Goal: Information Seeking & Learning: Learn about a topic

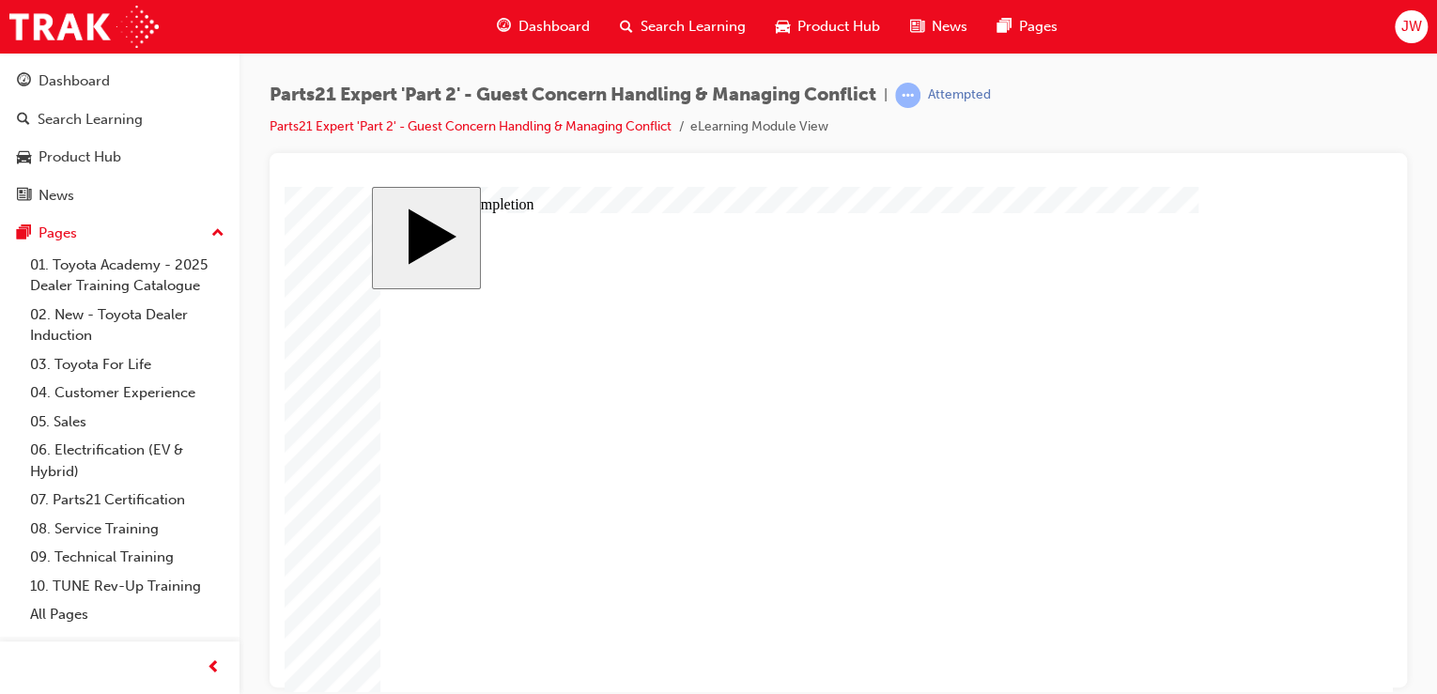
scroll to position [102, 0]
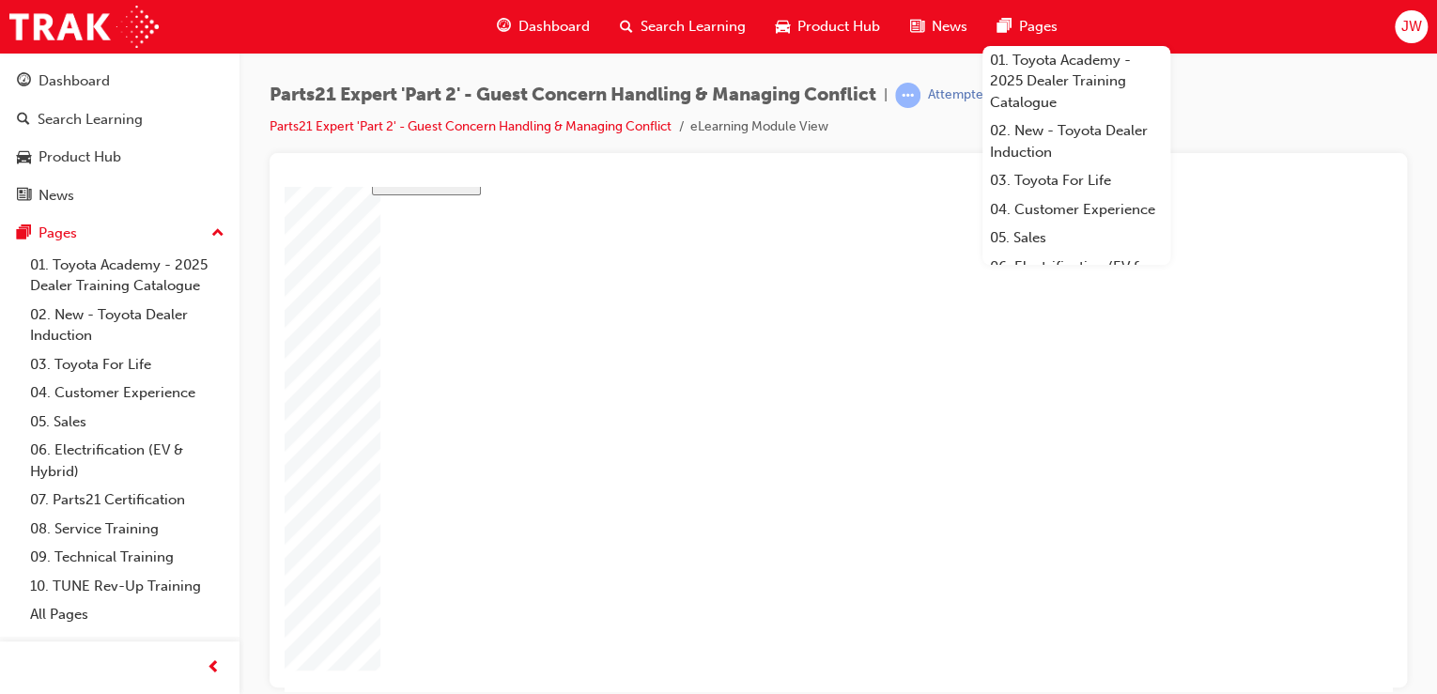
click at [311, 526] on body "slide: Course Completion Rectangle 1 Rectangle 2 That was incorrect, please try…" at bounding box center [839, 344] width 1108 height 504
type input "16"
type input "4"
type input "12"
type input "3"
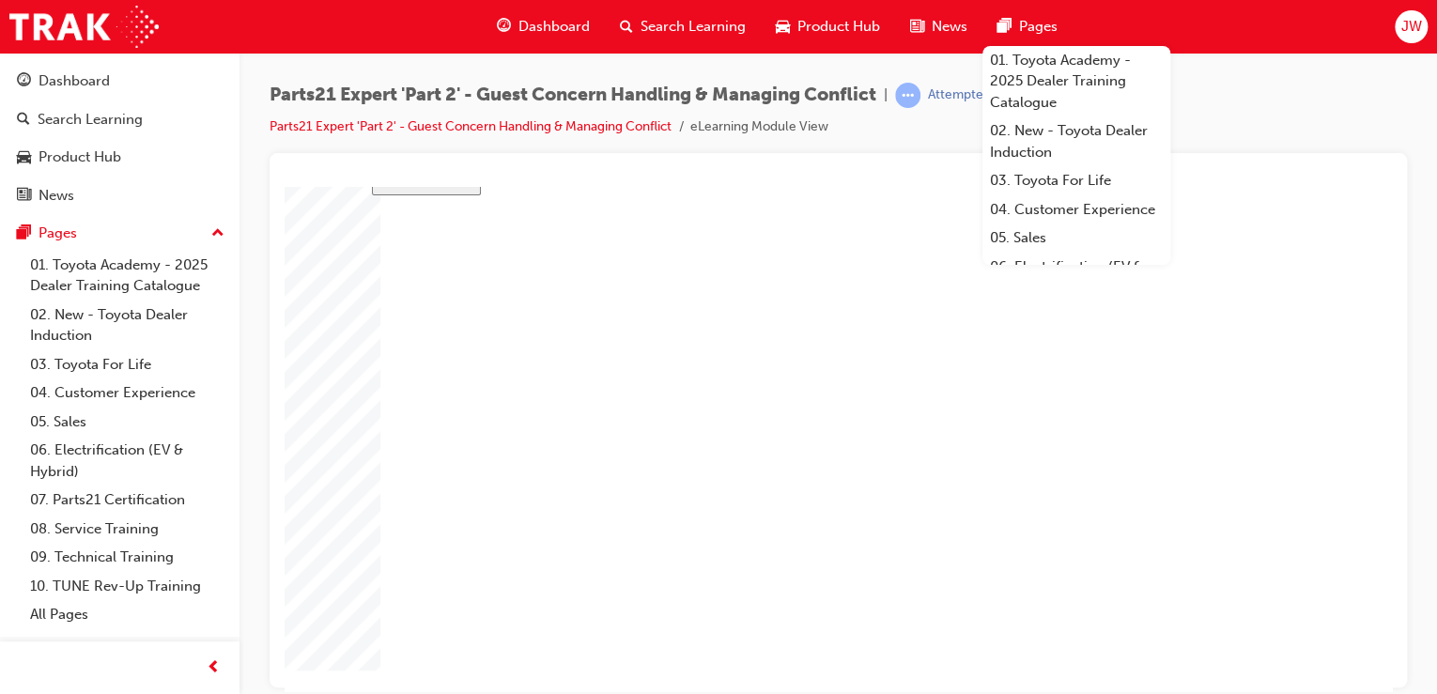
type input "100"
type input "3"
type input "6"
type input "50"
type input "4"
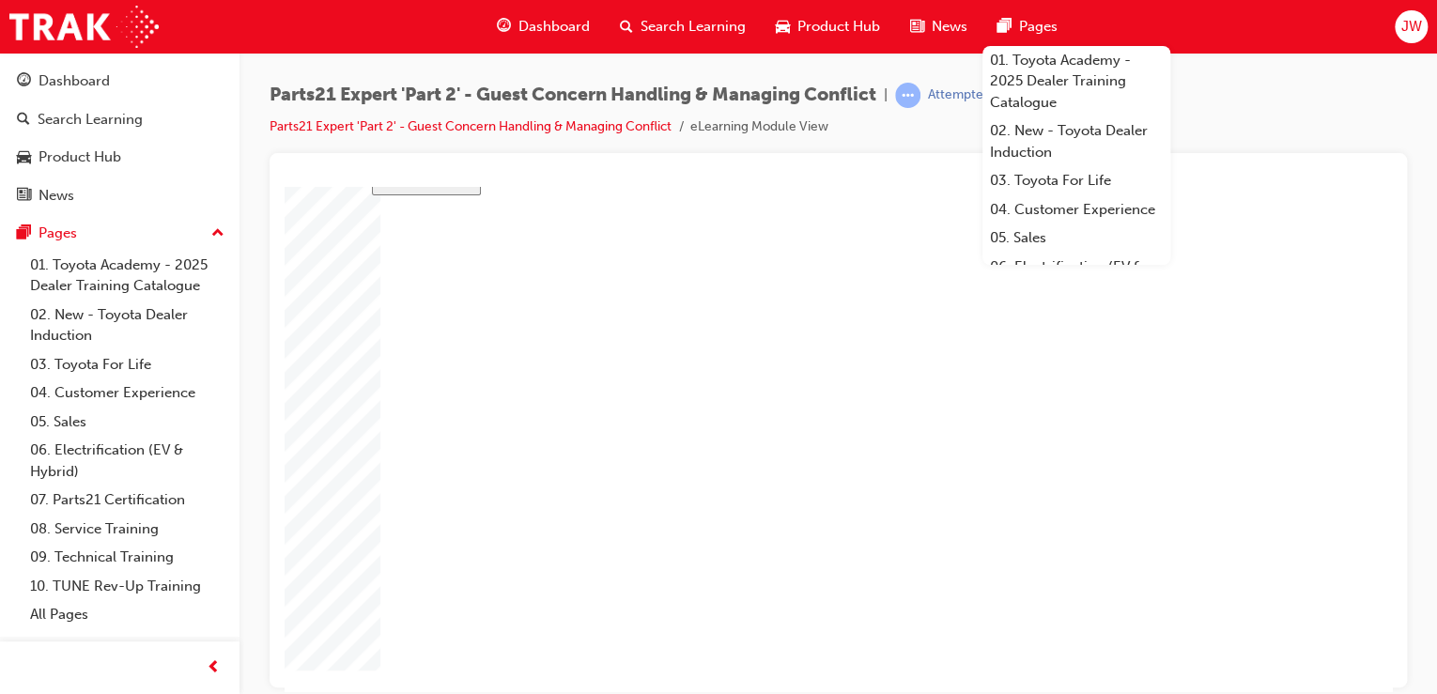
type input "16"
type input "25"
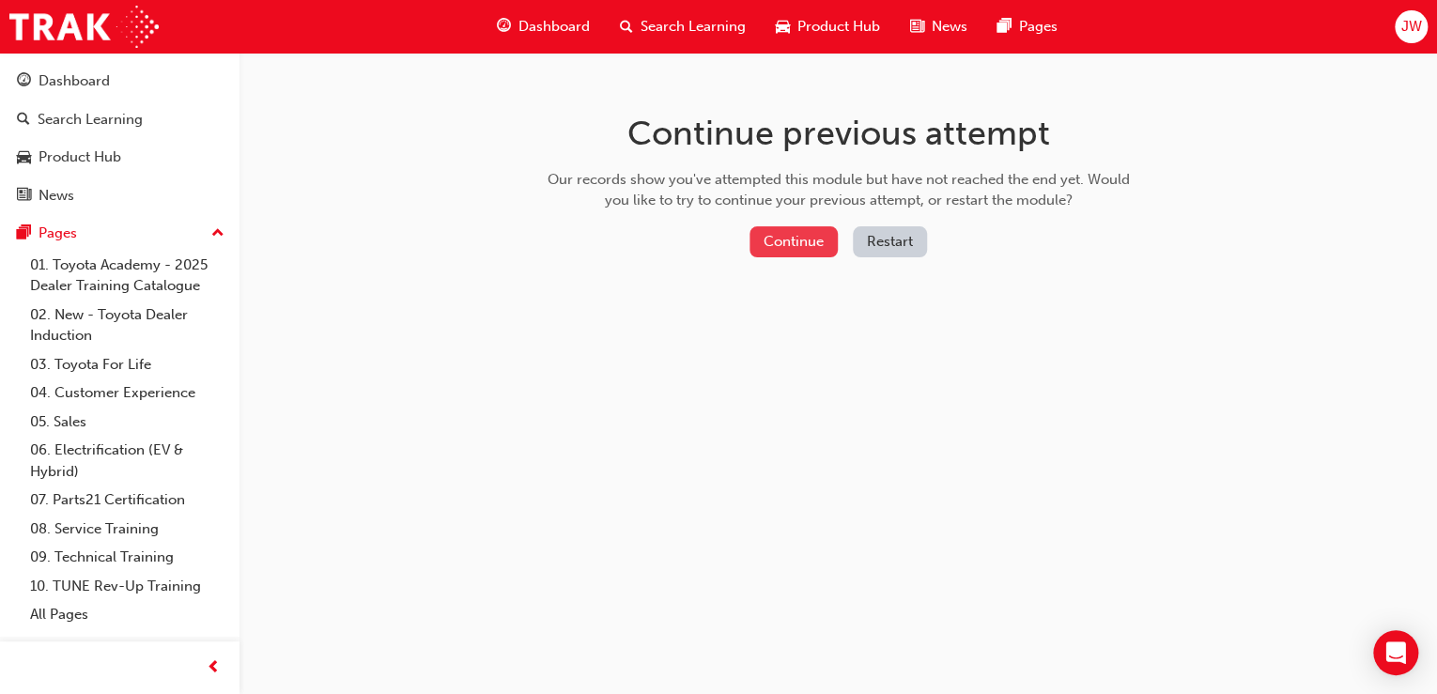
click at [778, 240] on button "Continue" at bounding box center [794, 241] width 88 height 31
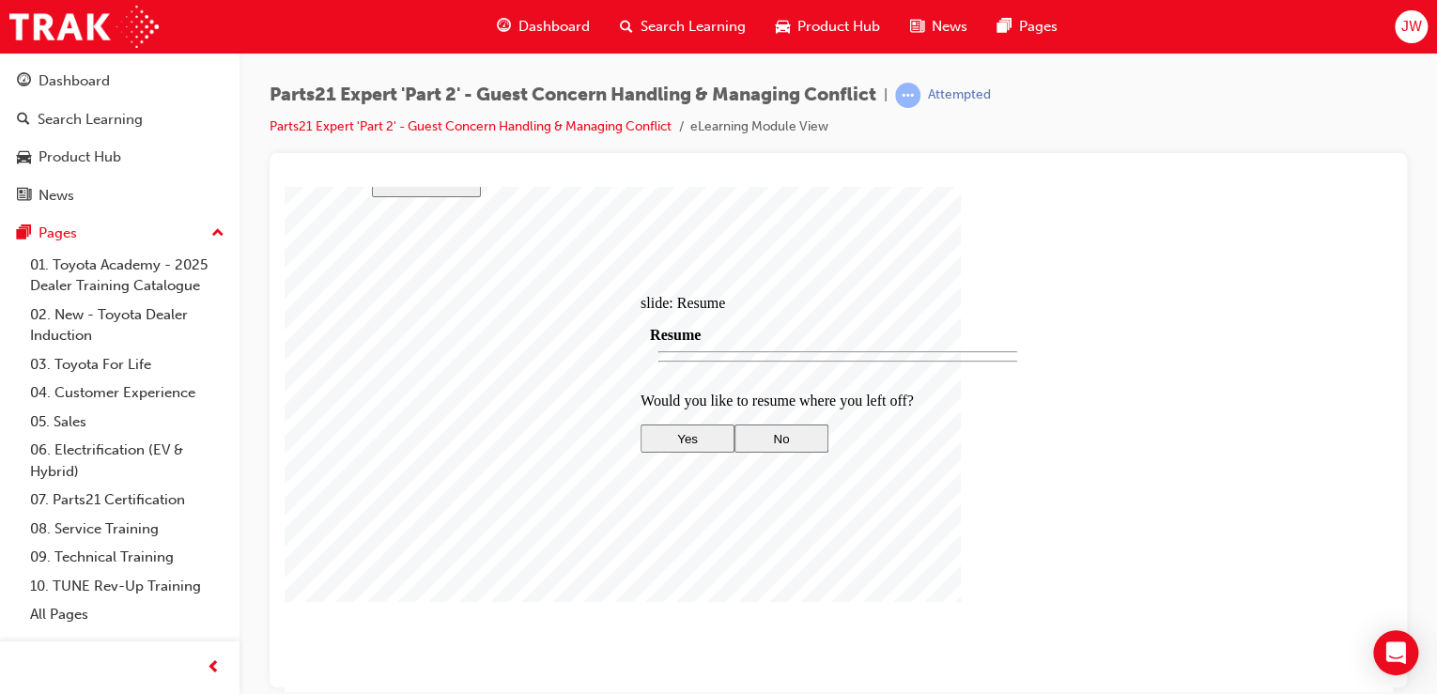
scroll to position [102, 0]
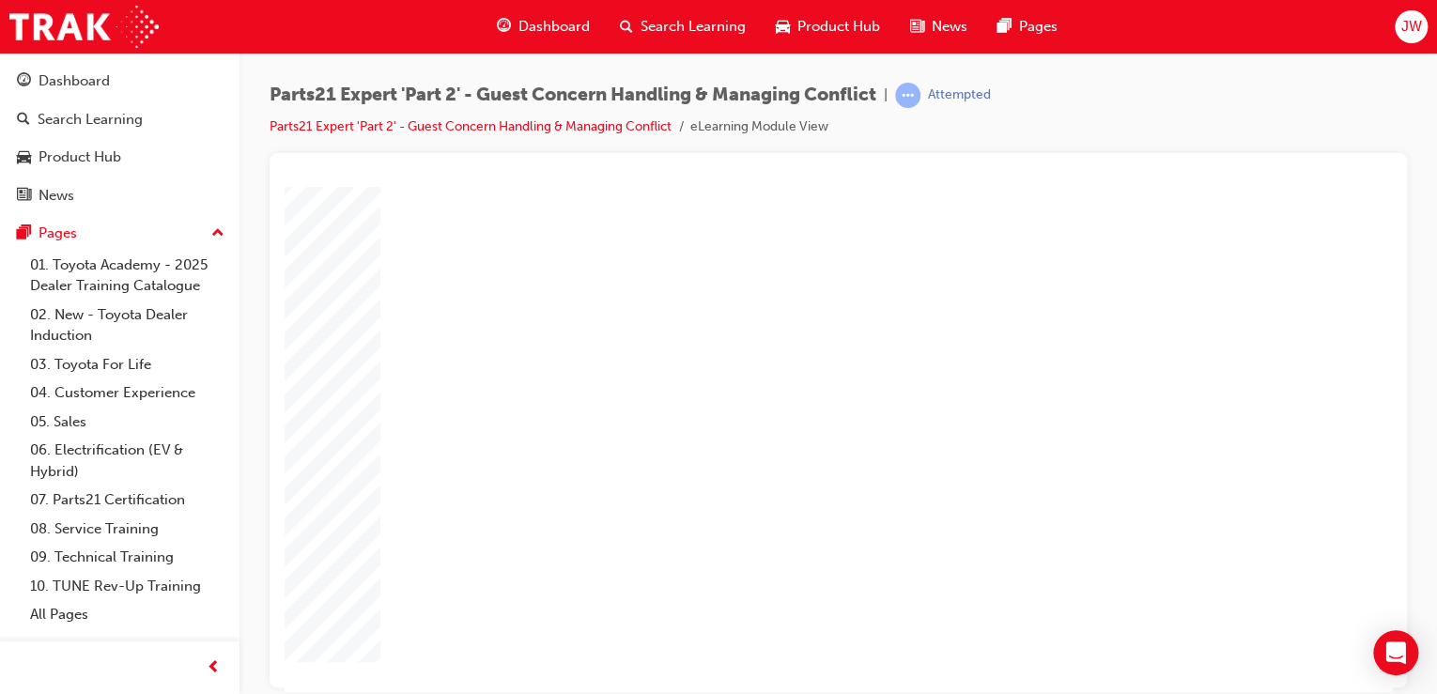
click at [362, 355] on body "slide: Parts 21 Group 1 Rectangular Callout 1 Oval 1 MENU Rectangle 6 HELP Rect…" at bounding box center [839, 336] width 1108 height 504
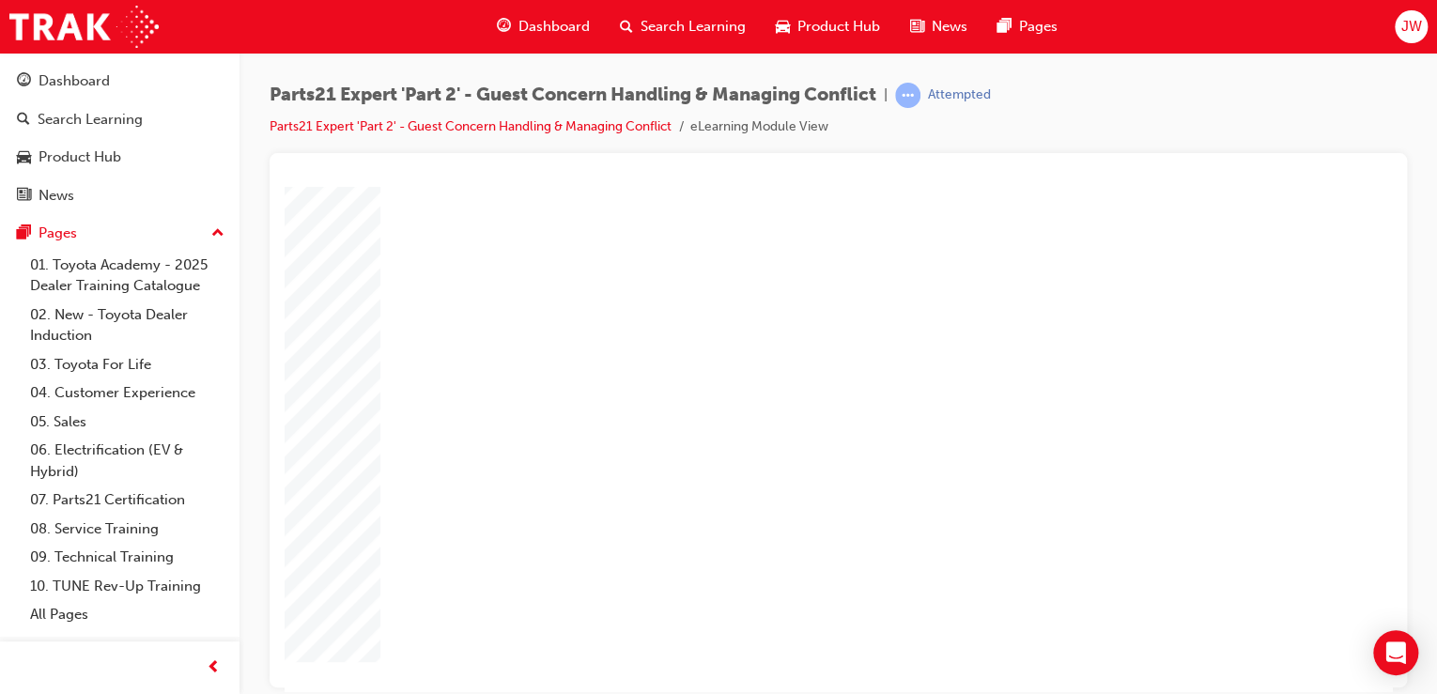
type input "1"
type input "16"
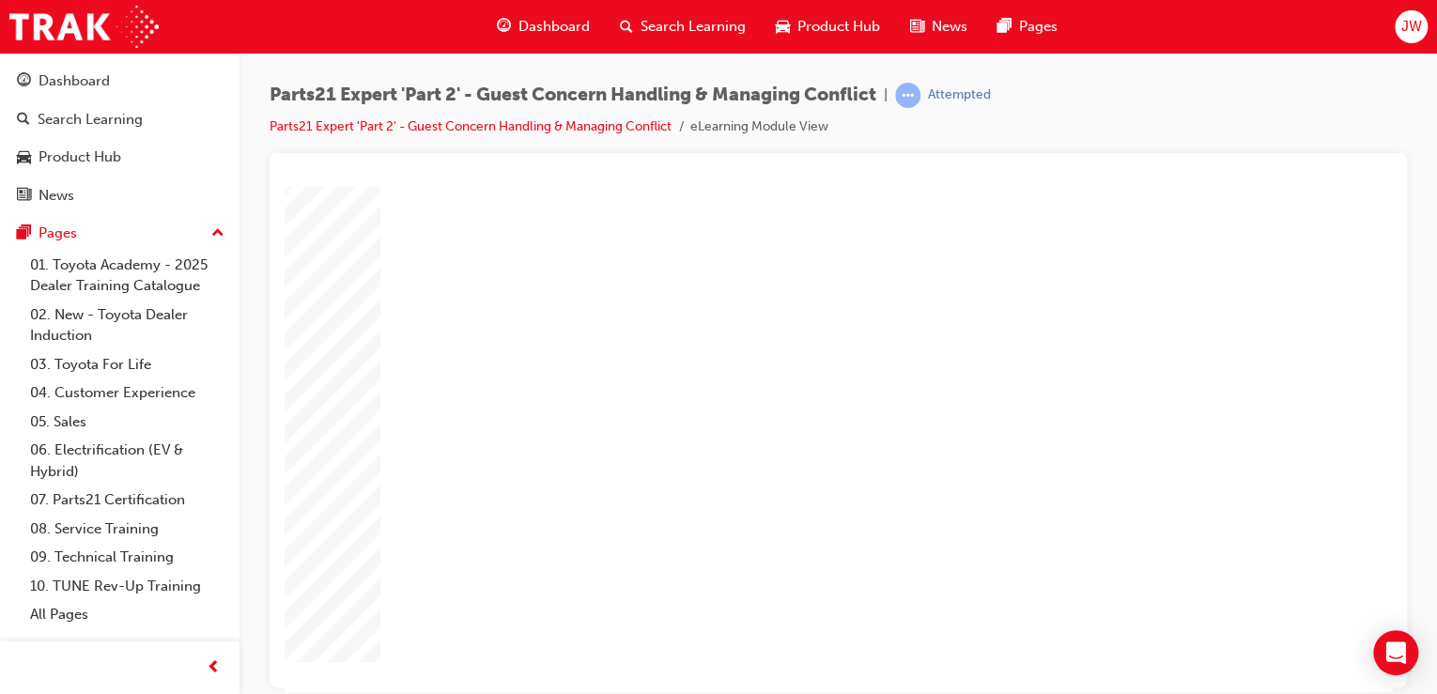
type input "4"
type input "1"
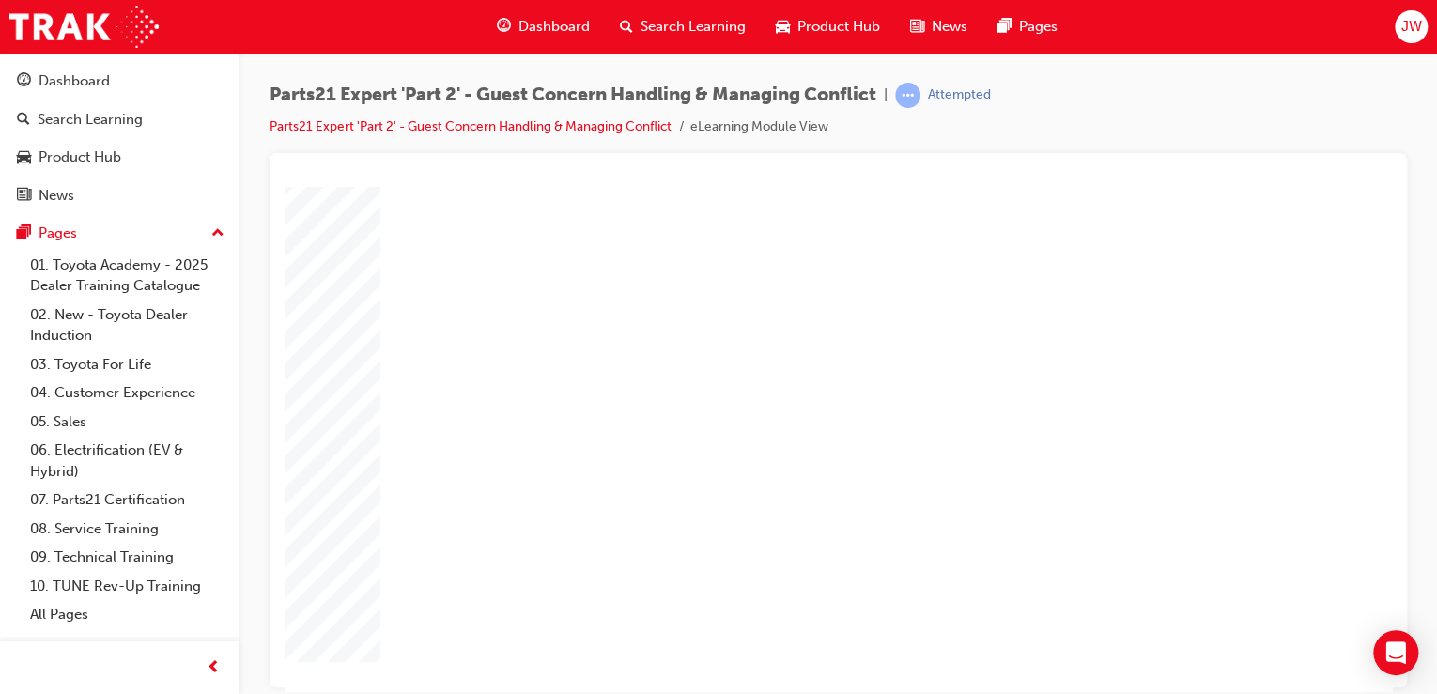
type input "12"
type input "0"
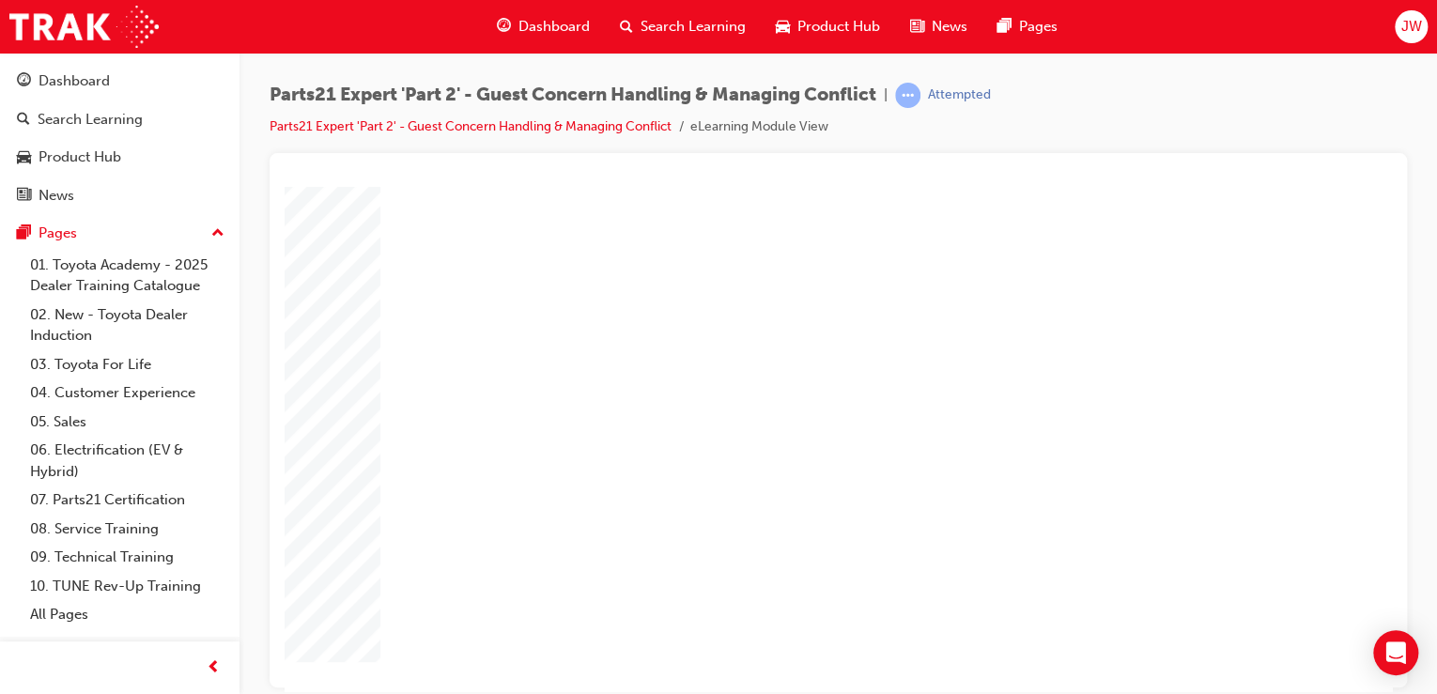
type input "0"
type input "5"
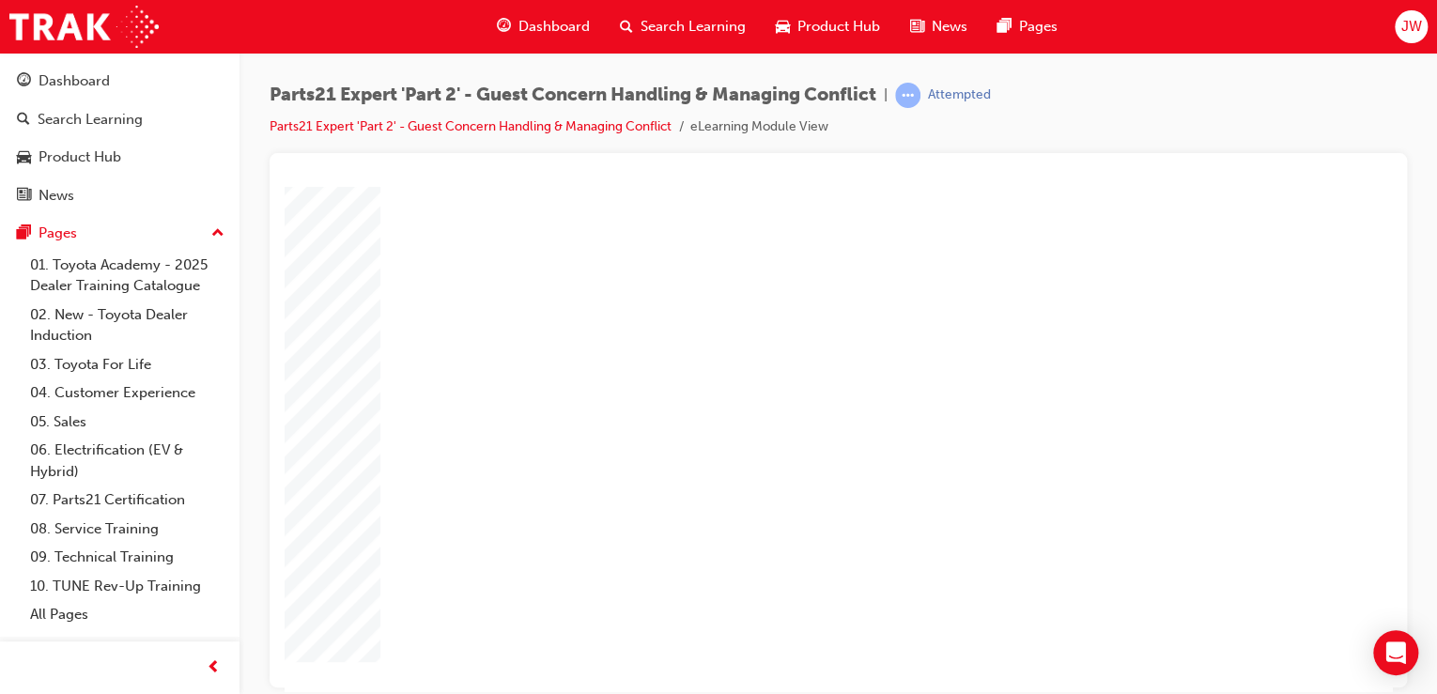
type input "0"
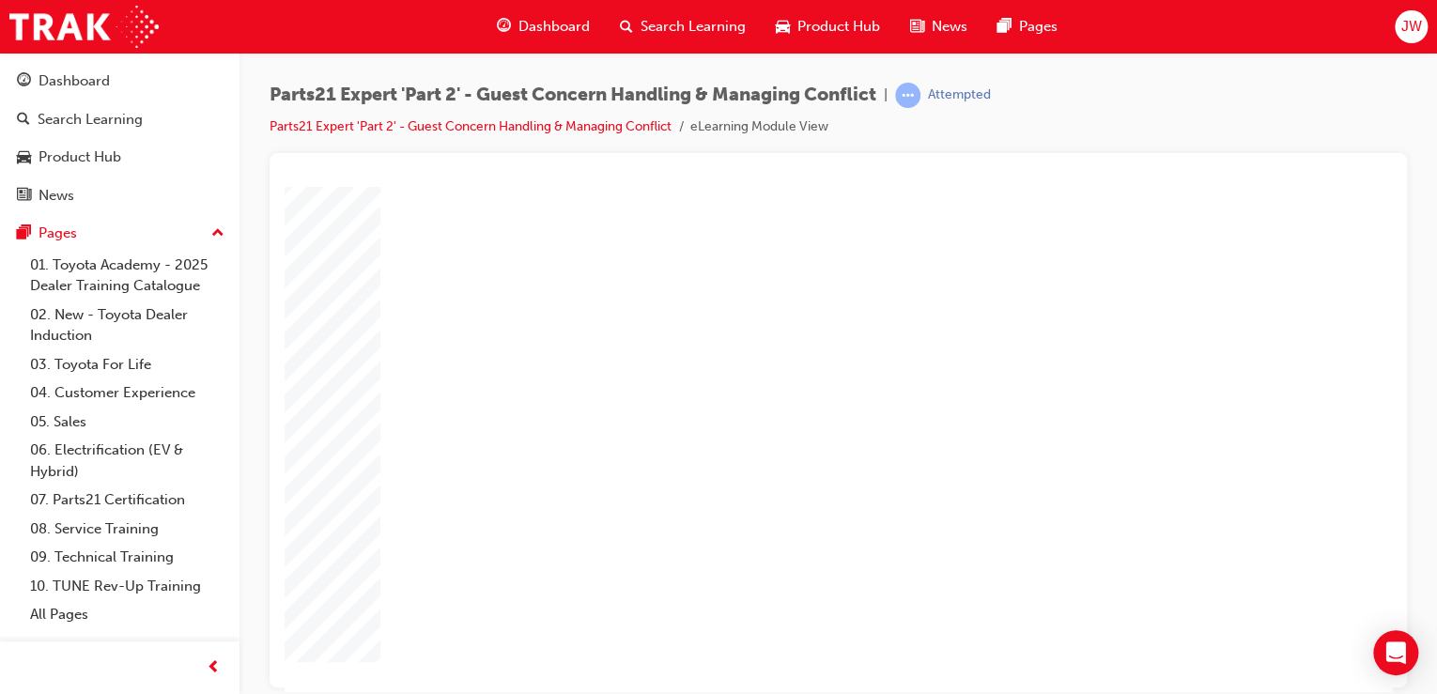
type input "03"
type input "0"
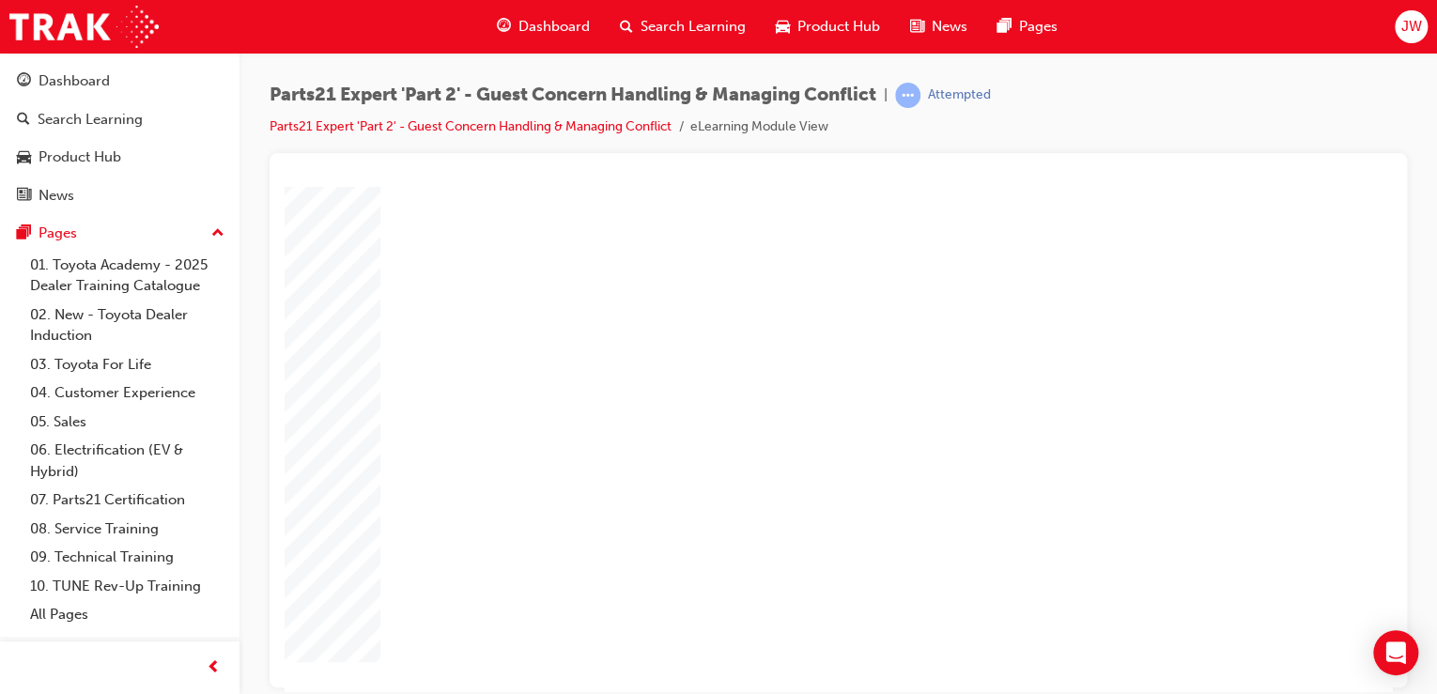
type input "0"
type input "3"
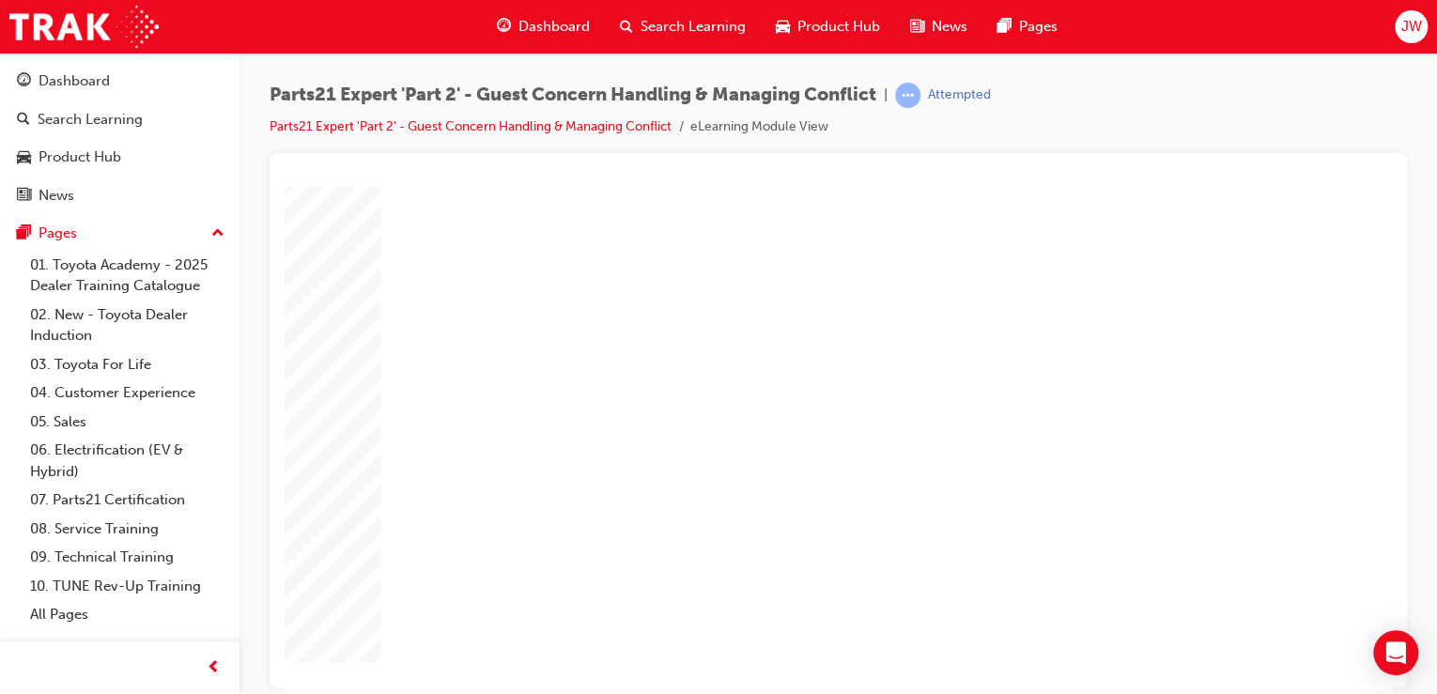
type input "6"
type input "5"
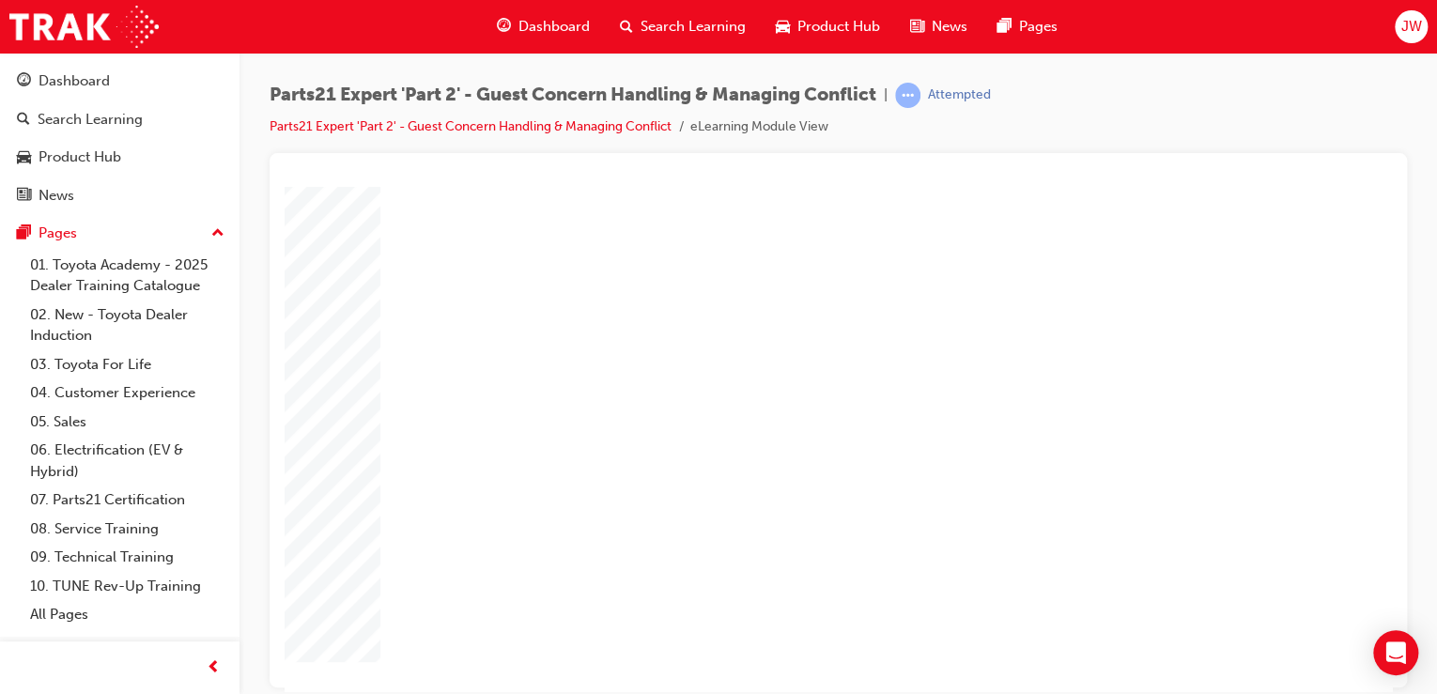
type input "50"
type input "3"
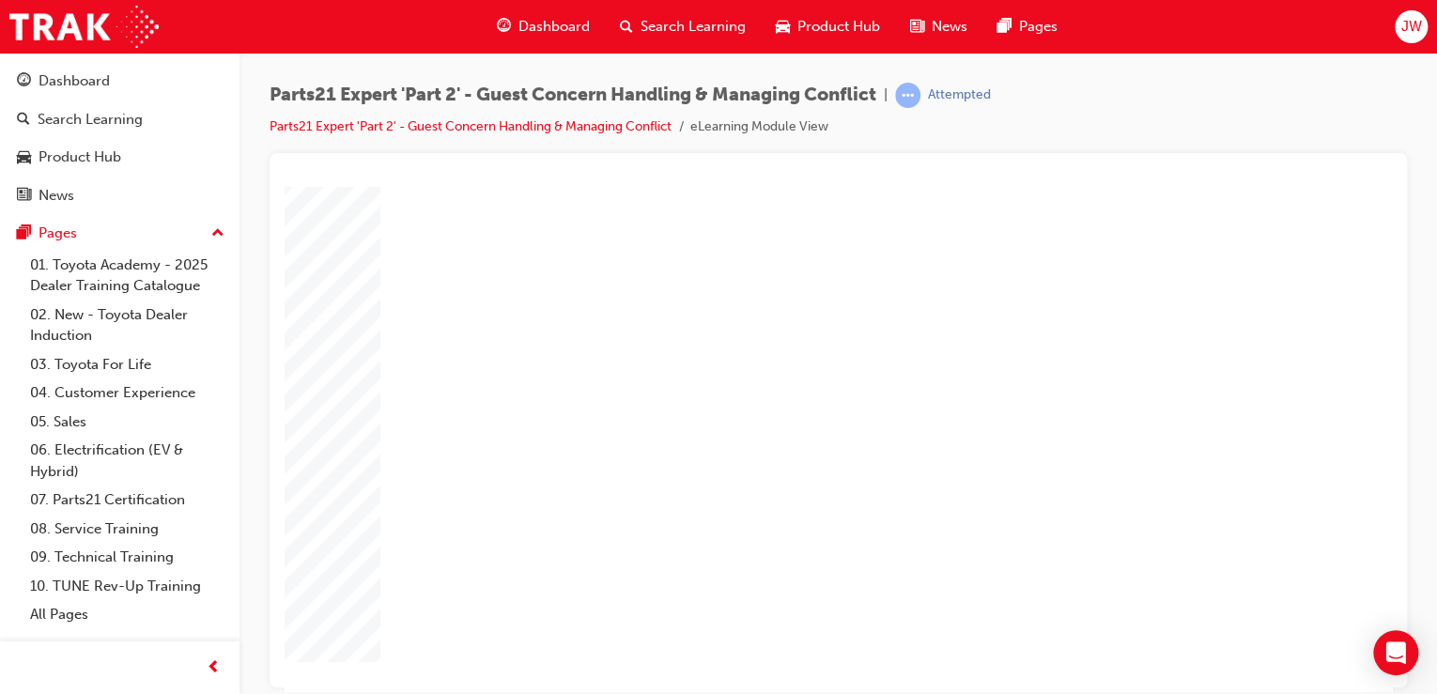
type input "3"
type input "6"
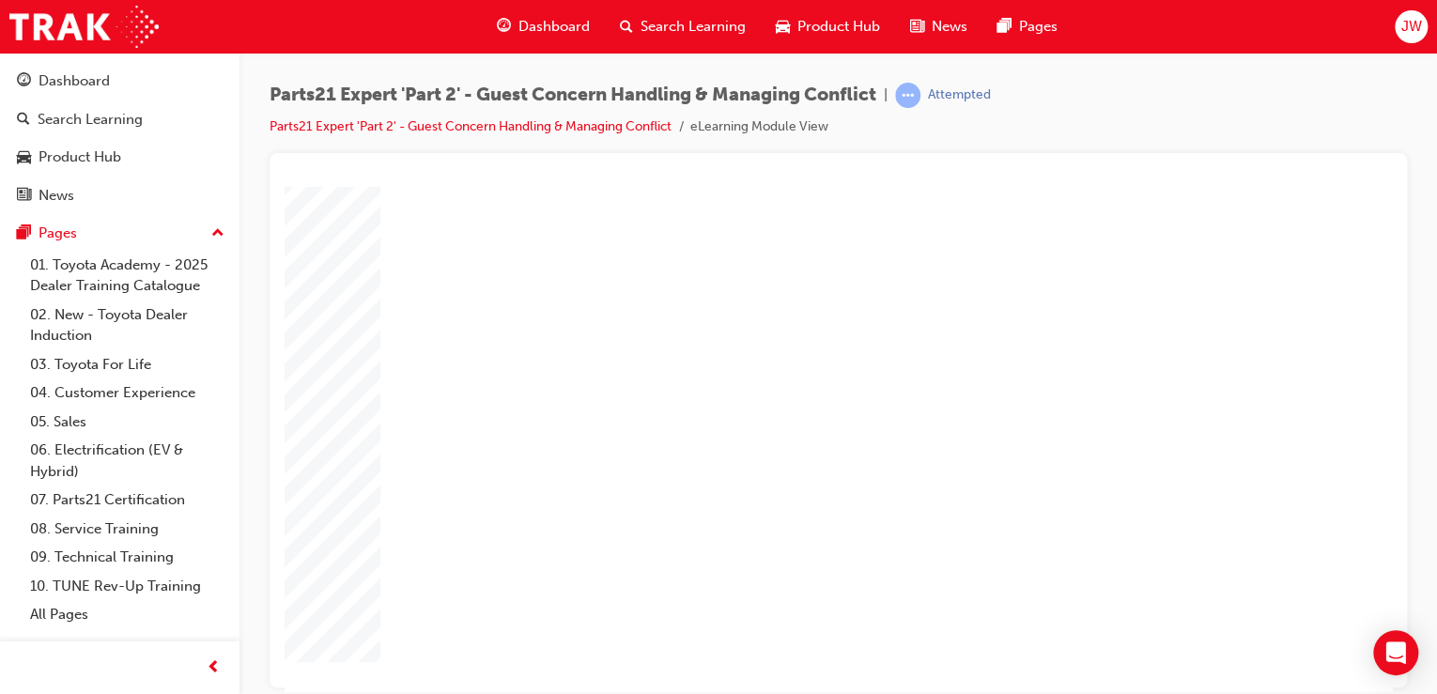
type input "6"
type input "5"
type input "50"
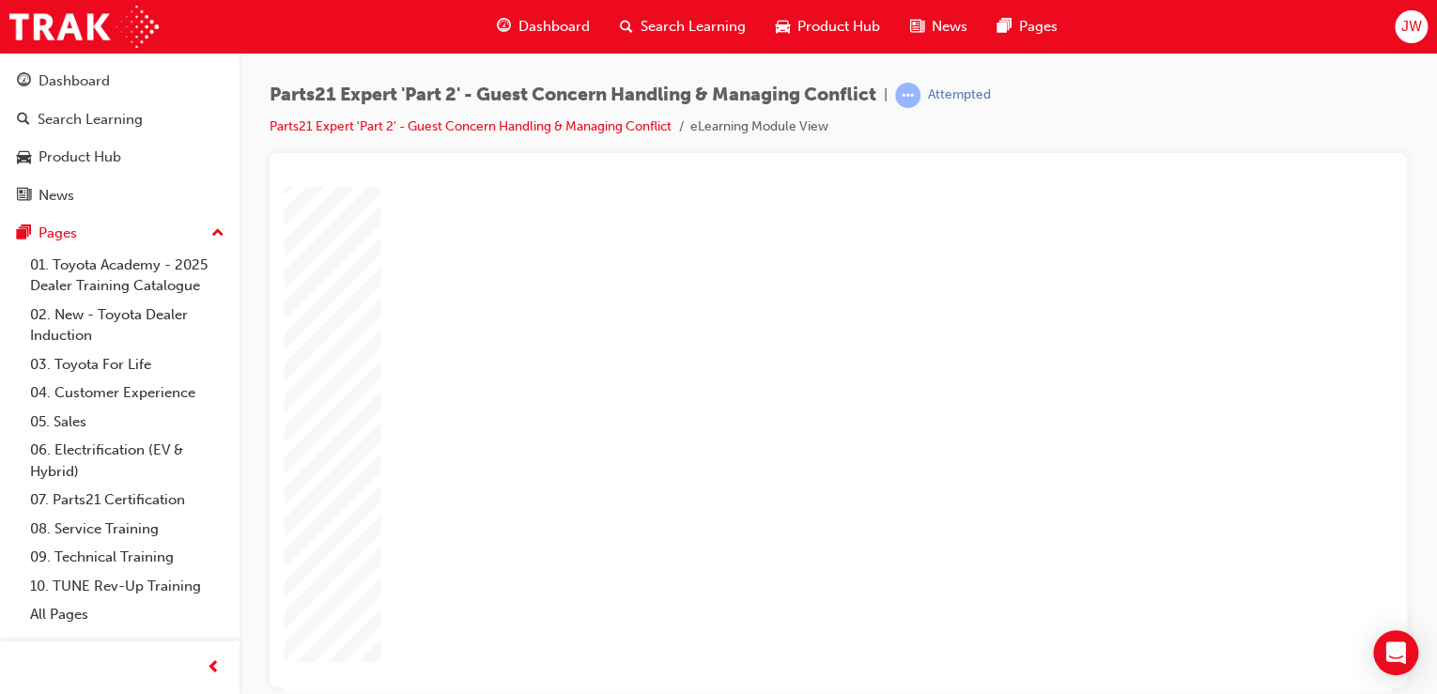
type input "50"
type input "1"
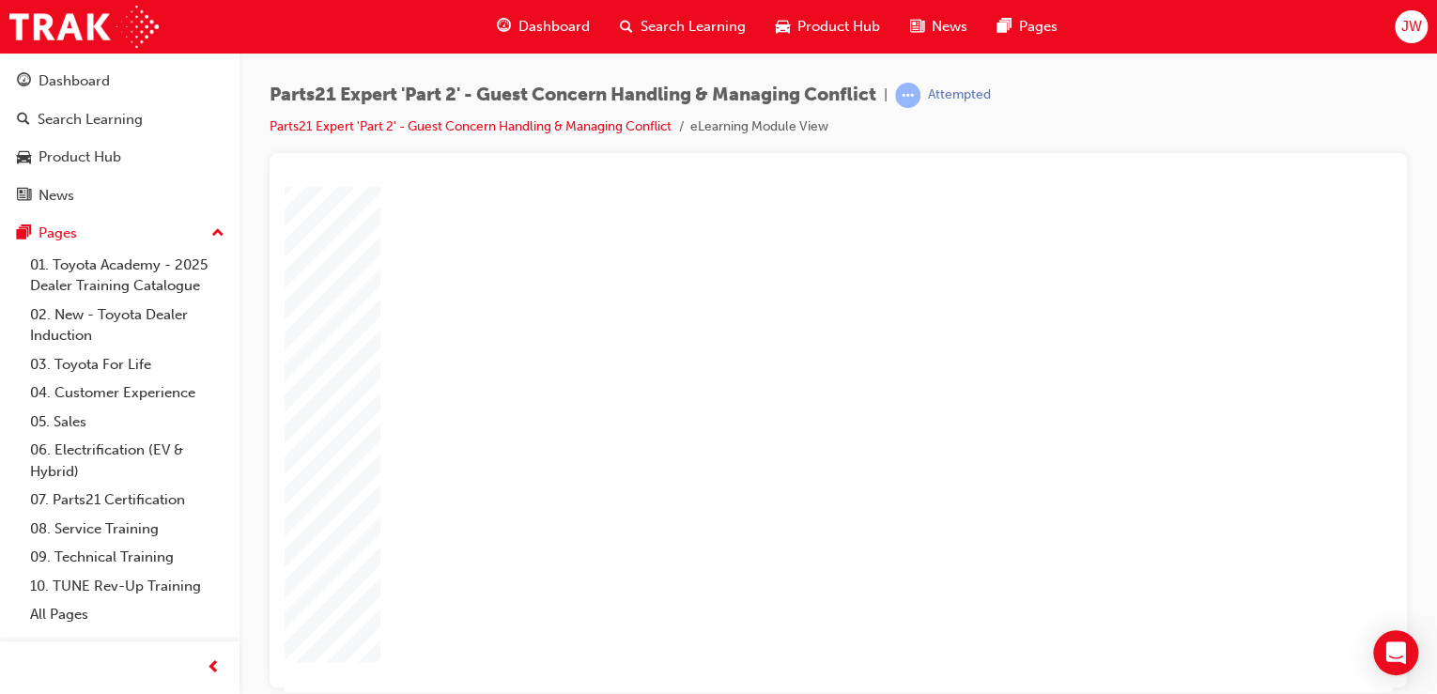
type input "16"
drag, startPoint x: 929, startPoint y: 546, endPoint x: 869, endPoint y: 546, distance: 60.1
type input "1"
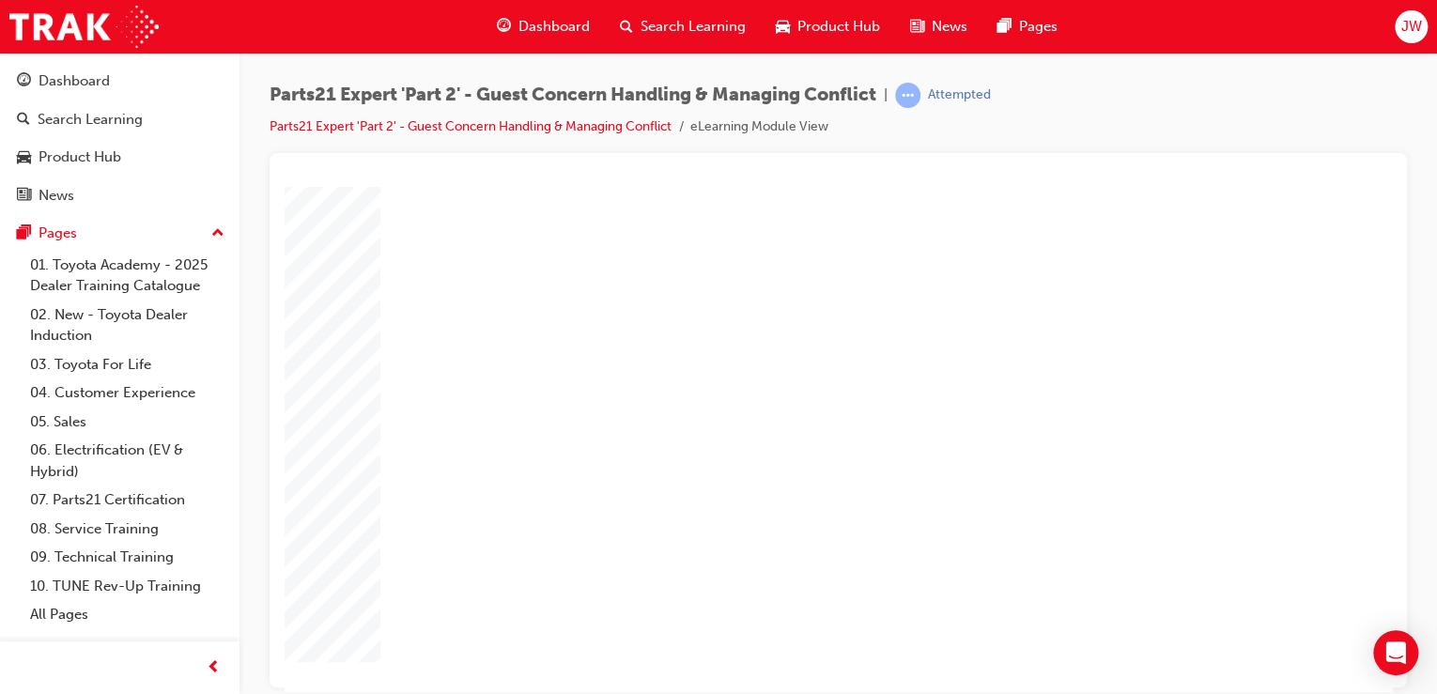
type input "1"
type input "4"
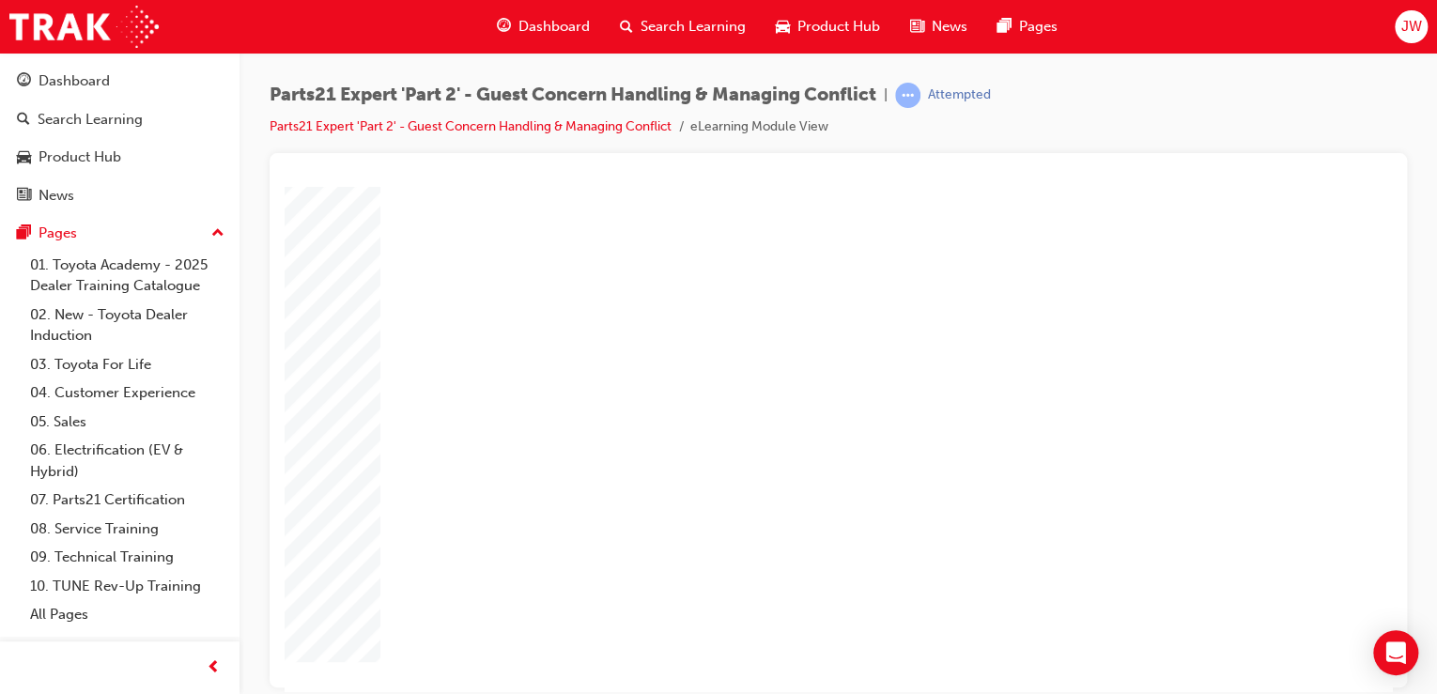
type input "1"
type input "16"
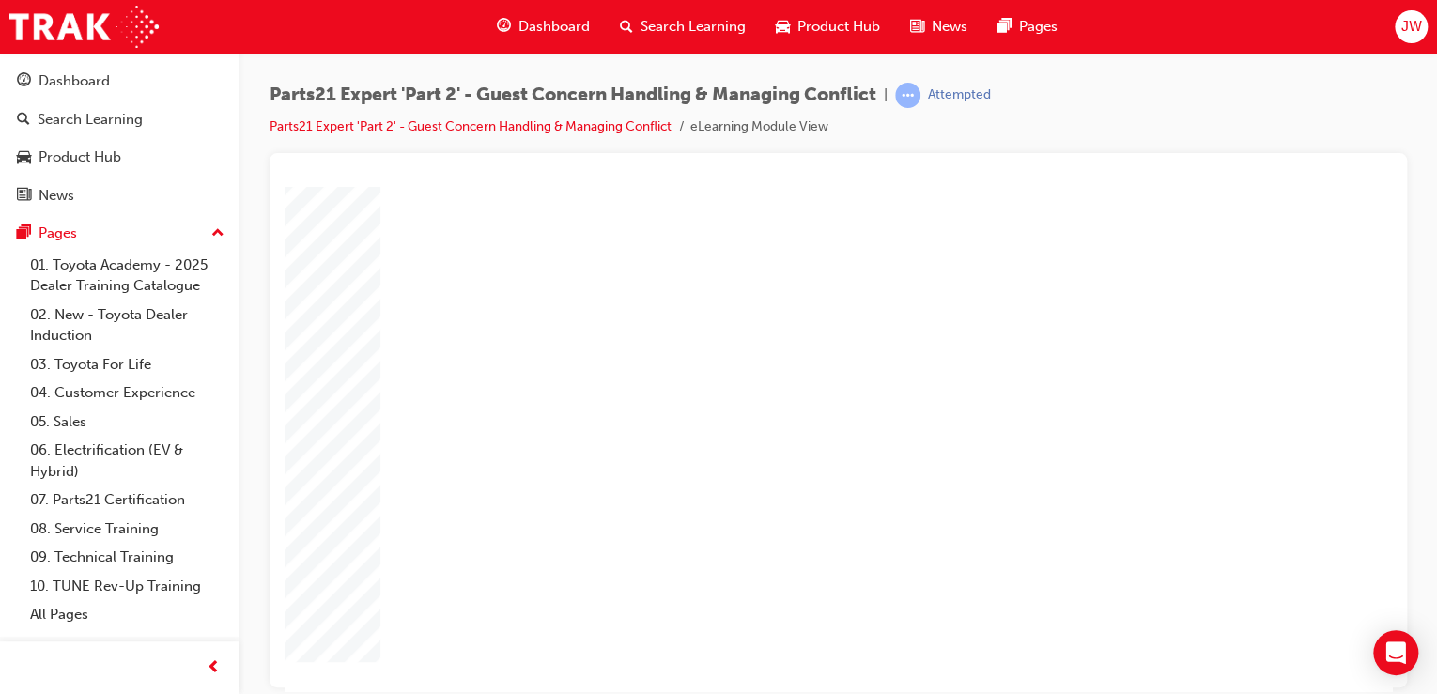
type input "2"
type input "25"
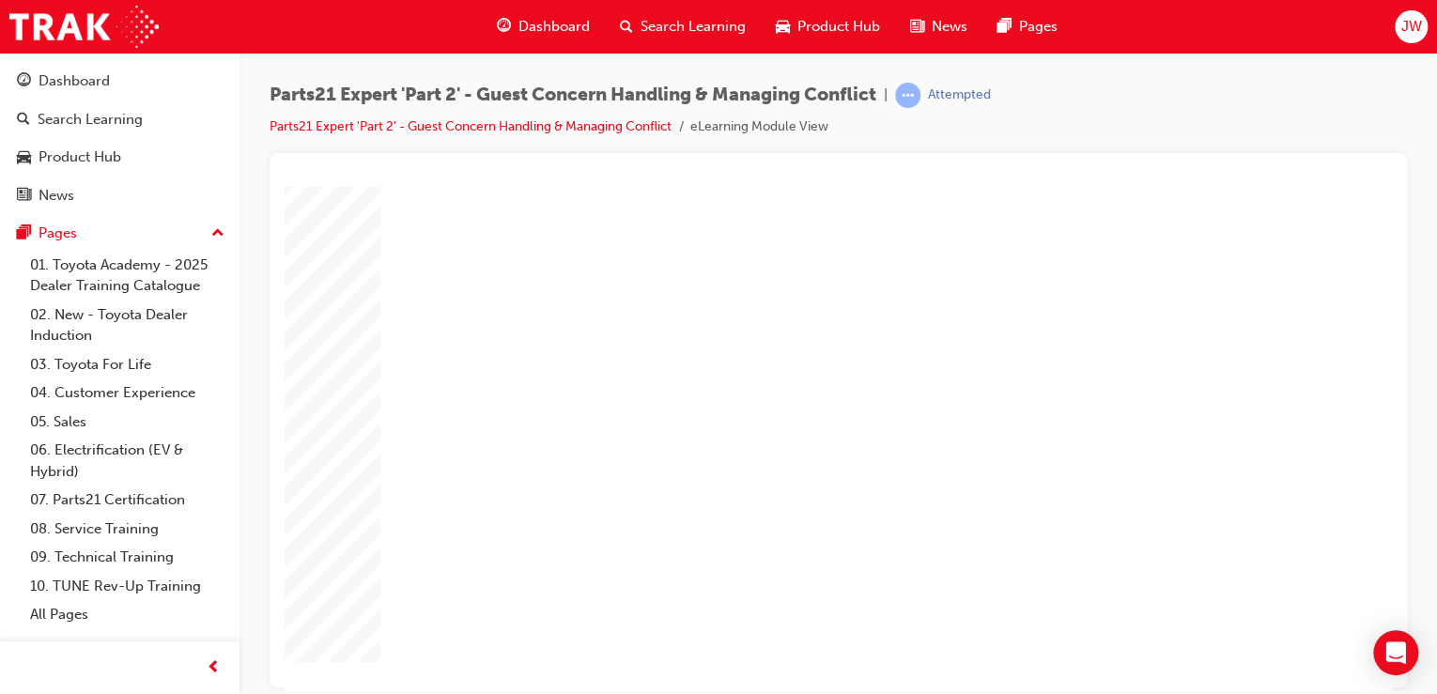
type input "25"
type input "16"
type input "4"
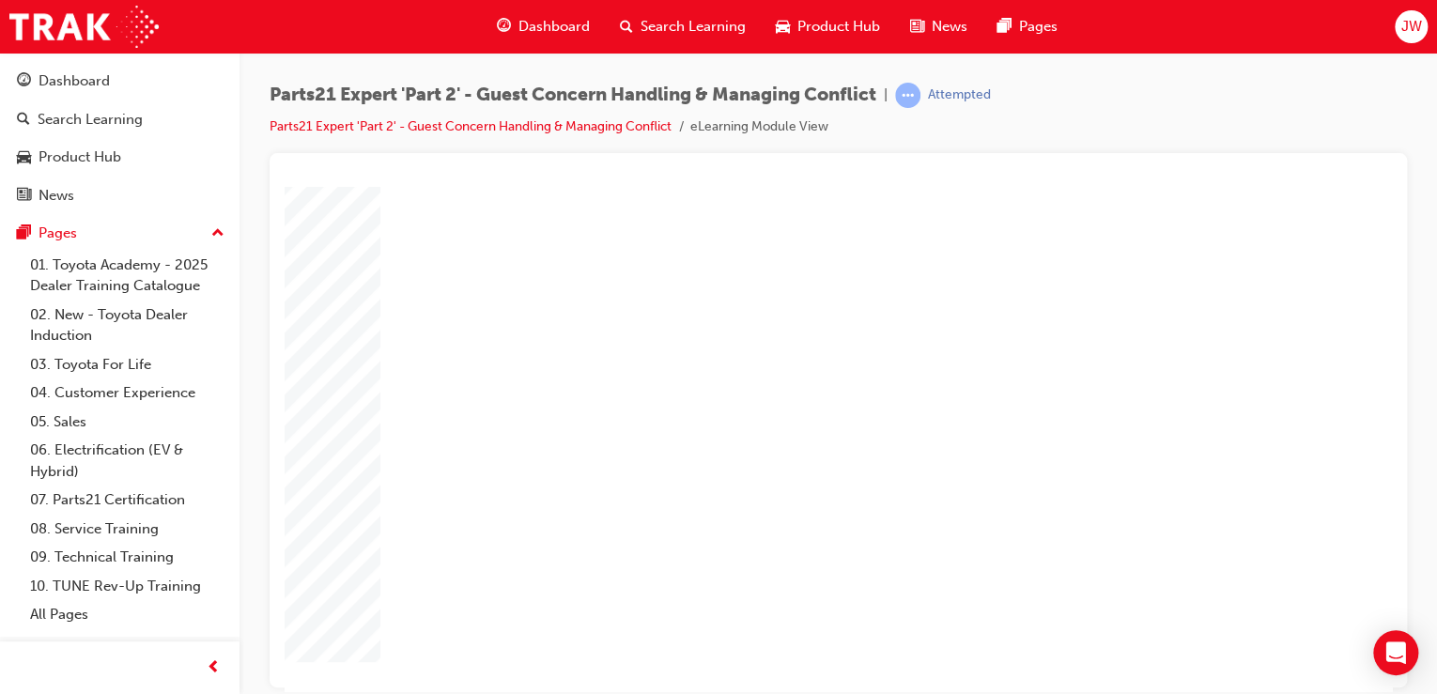
type input "12"
type input "3"
type input "6"
type input "50"
type input "3"
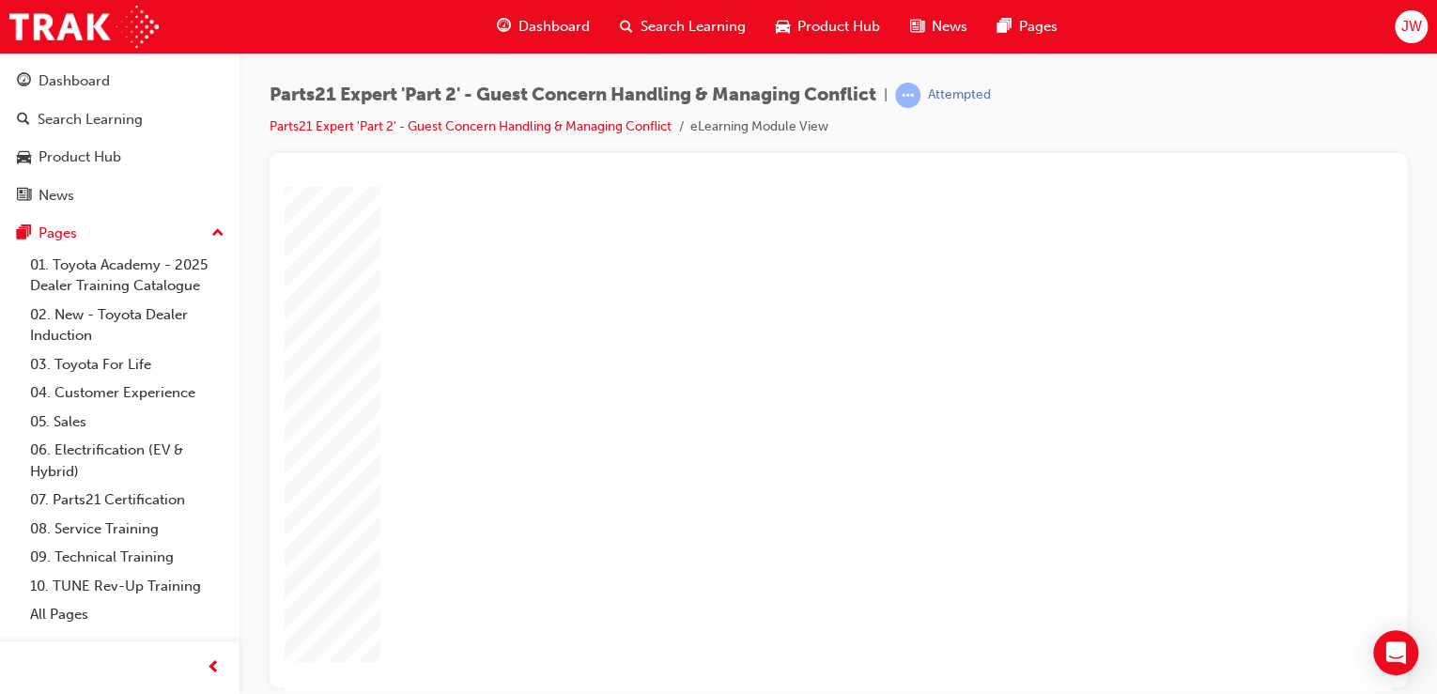
type input "6"
type input "50"
type input "4"
type input "16"
type input "25"
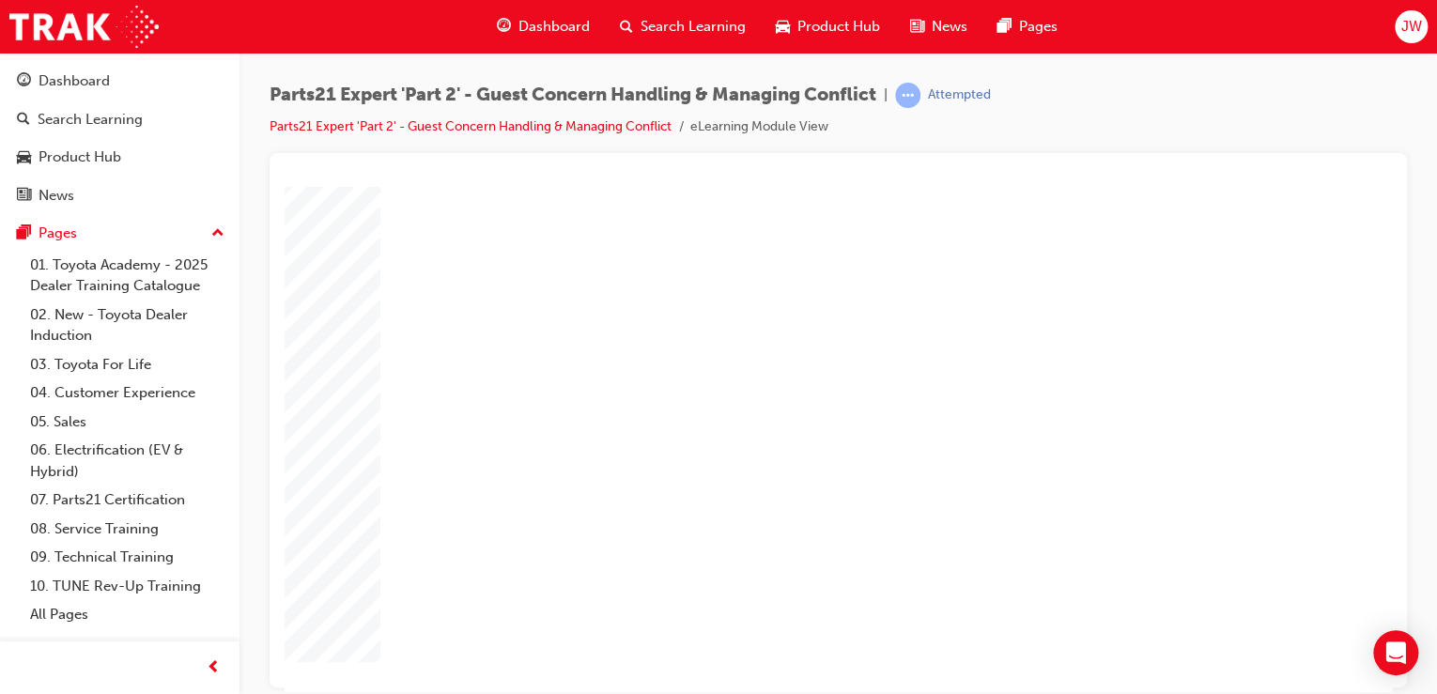
type input "16"
type input "4"
type input "12"
type input "3"
type input "50"
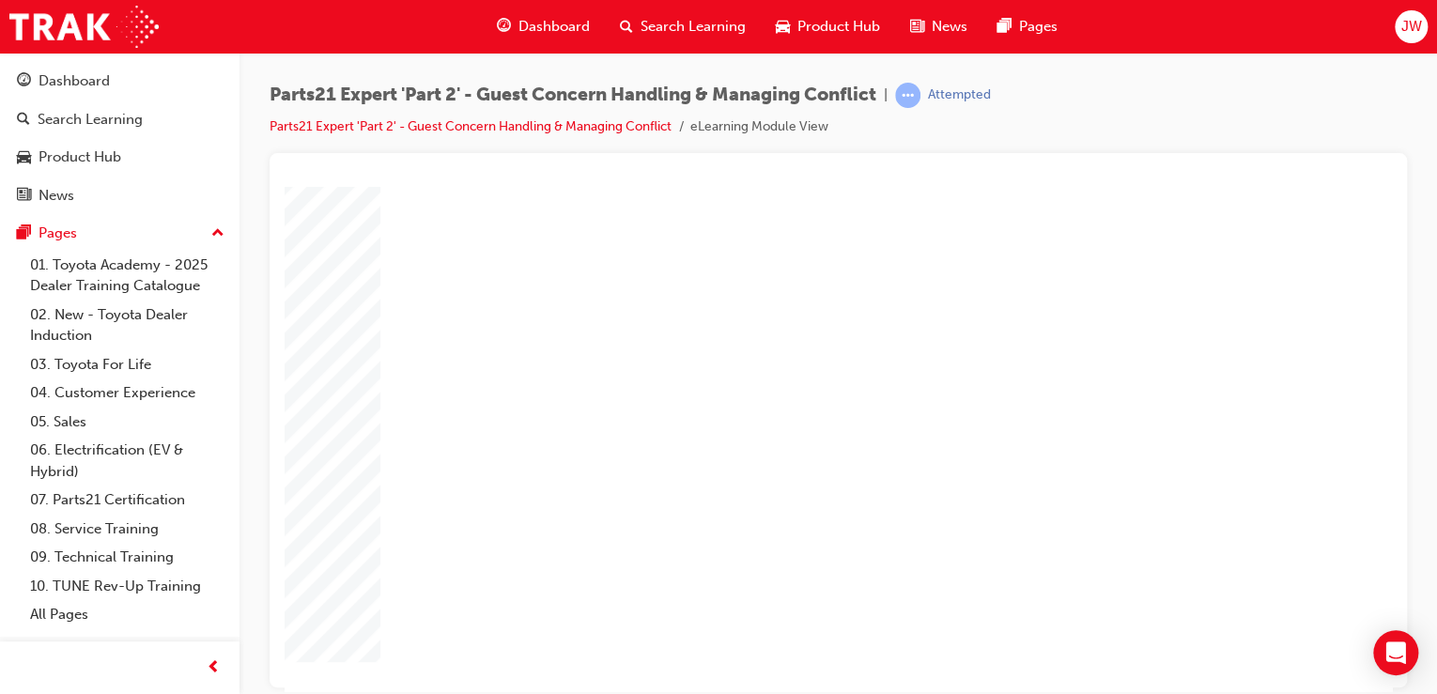
type input "3"
type input "6"
type input "50"
type input "4"
type input "16"
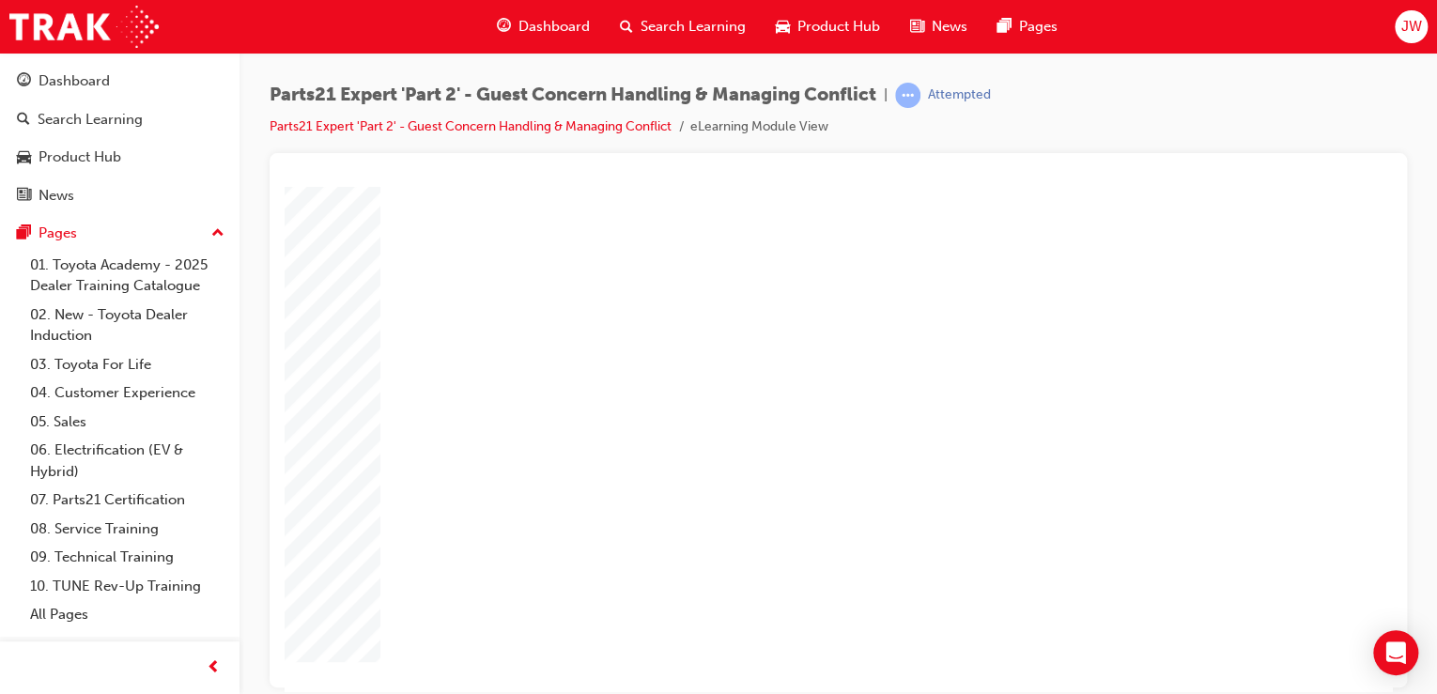
type input "25"
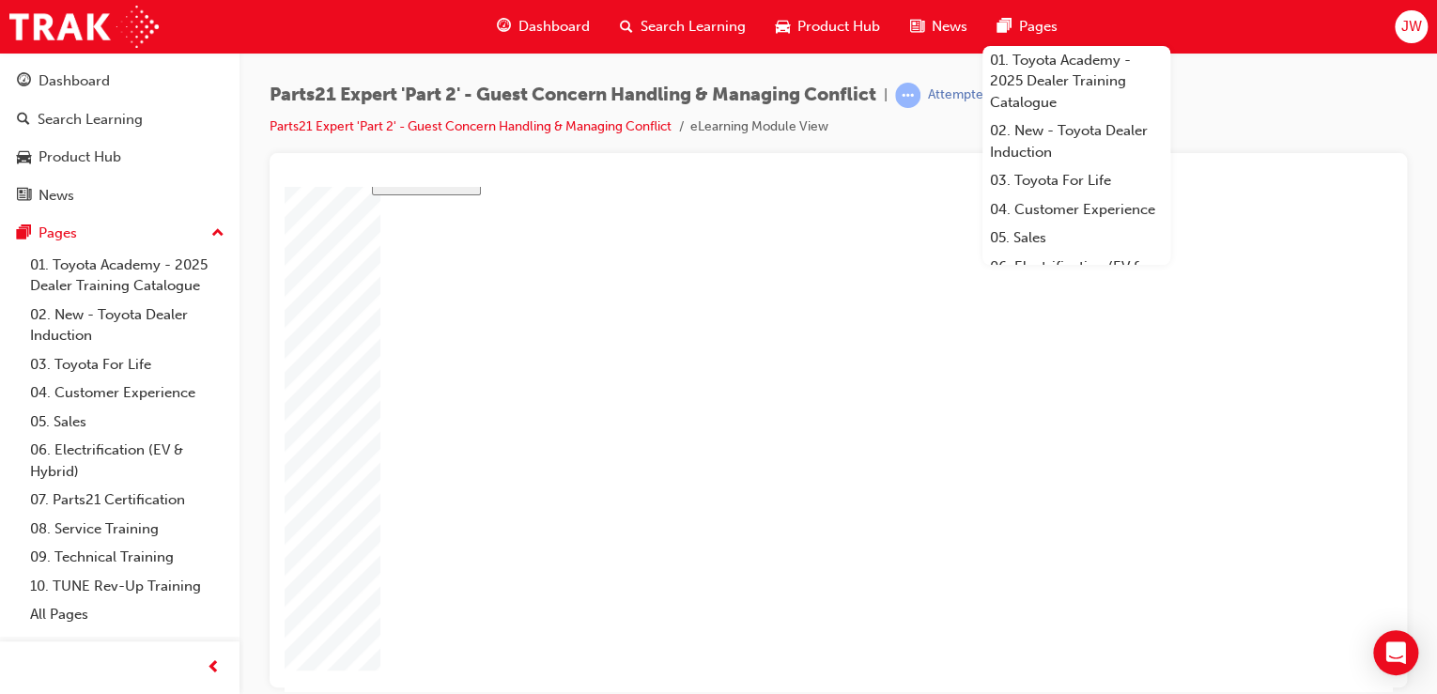
type input "1"
type input "16"
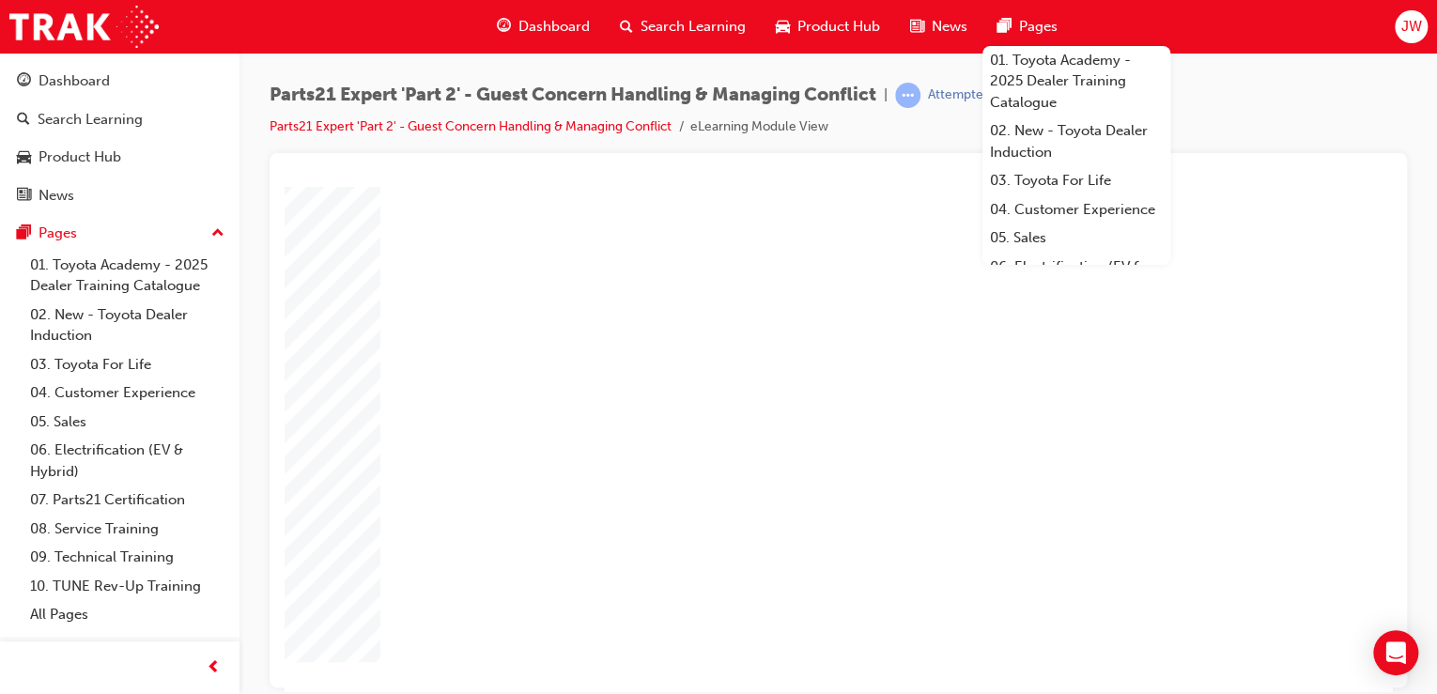
type input "16"
type input "4"
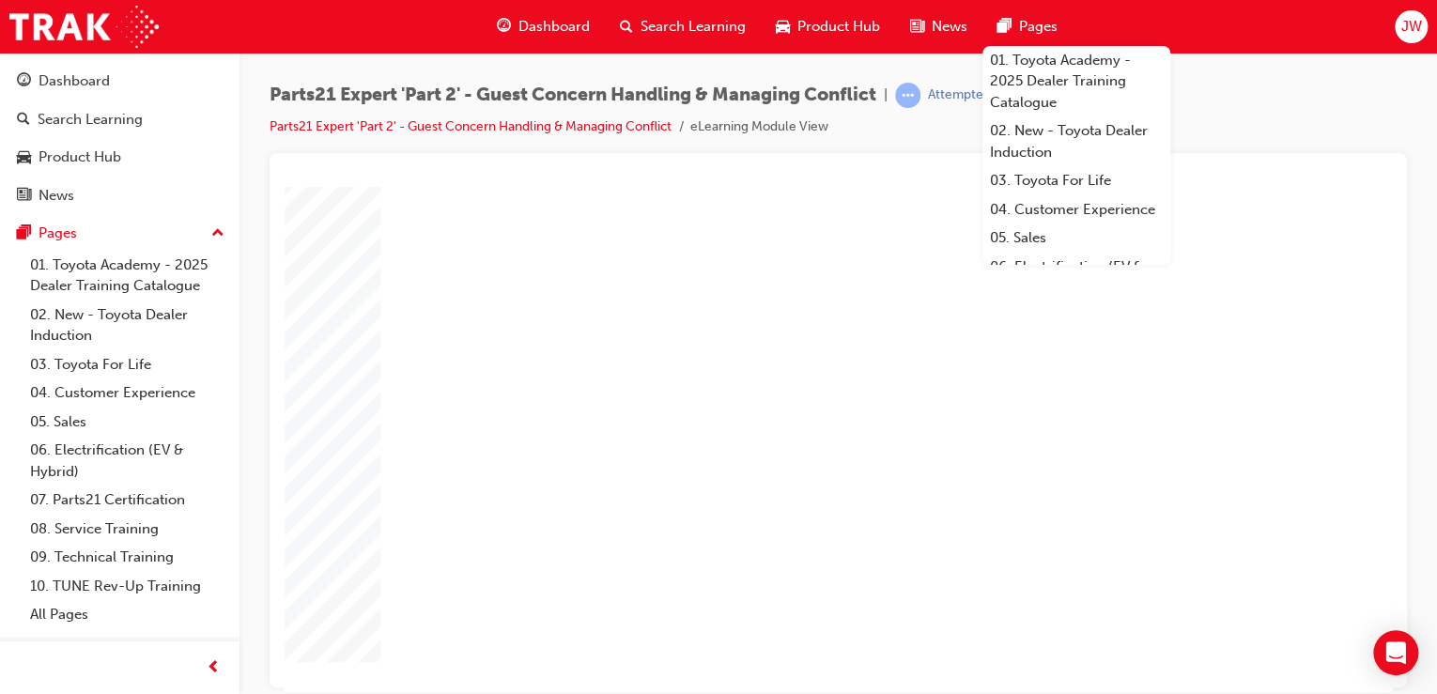
type input "1"
type input "12"
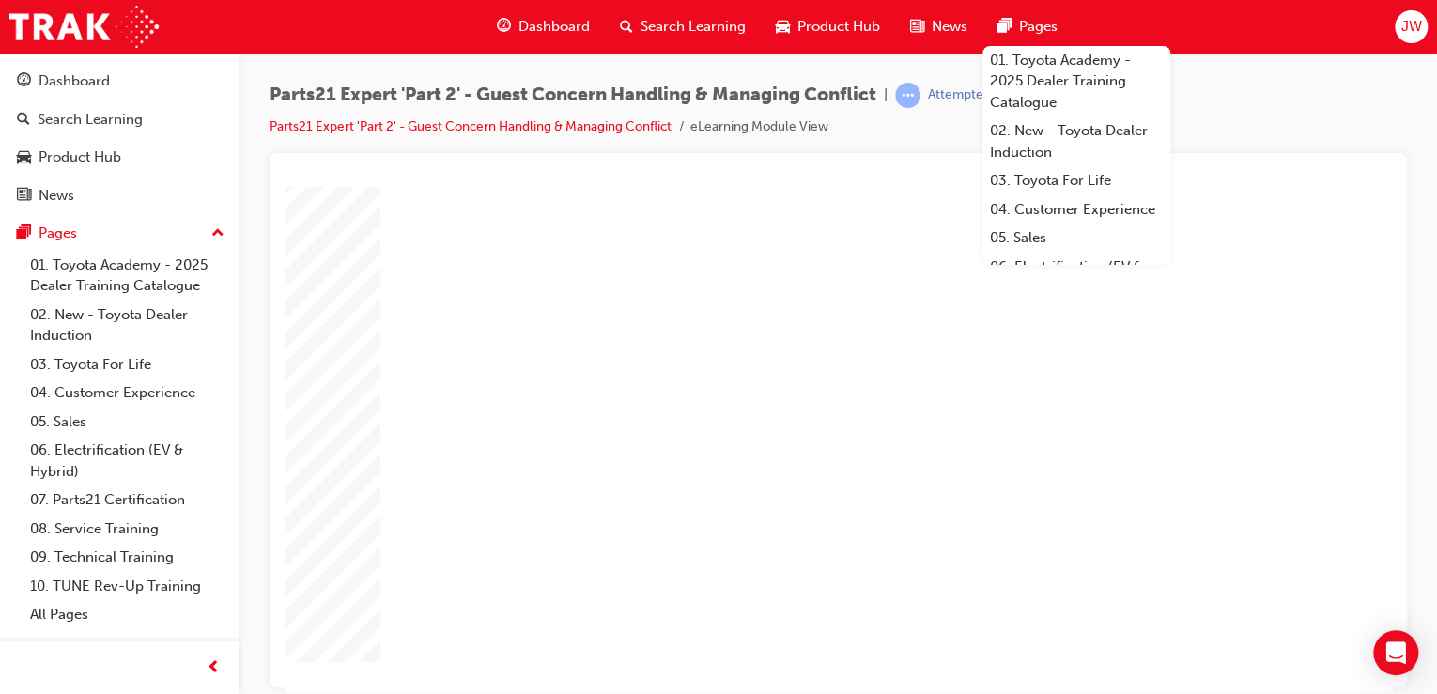
type input "4"
type input "5"
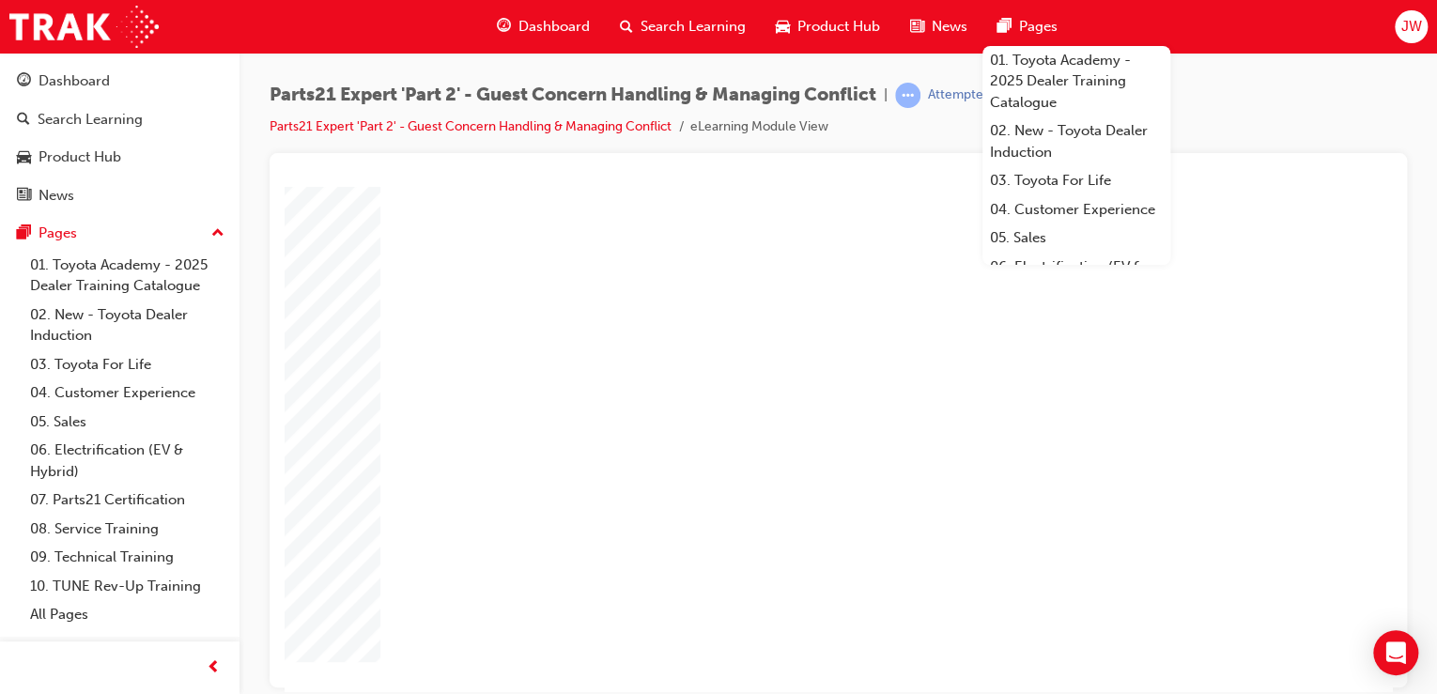
type input "5"
type input "8"
type input "80"
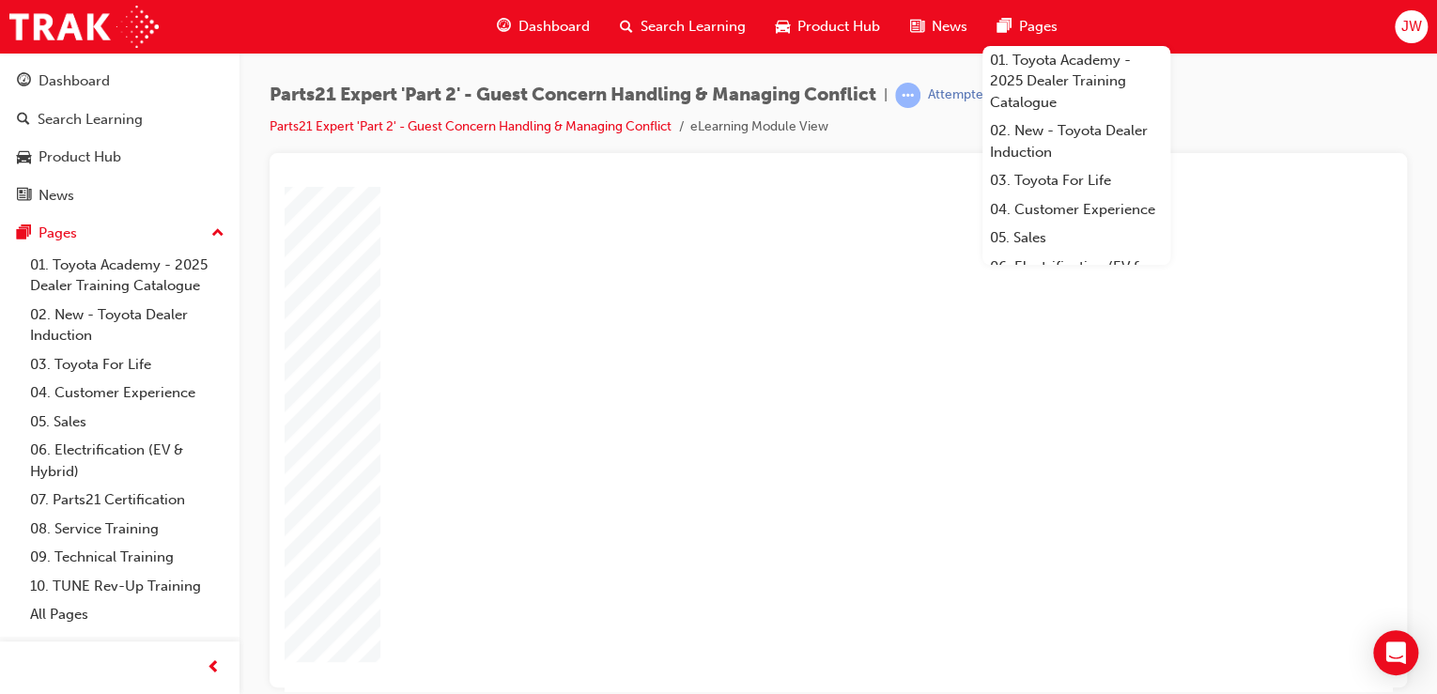
type input "80"
type input "4"
type input "6"
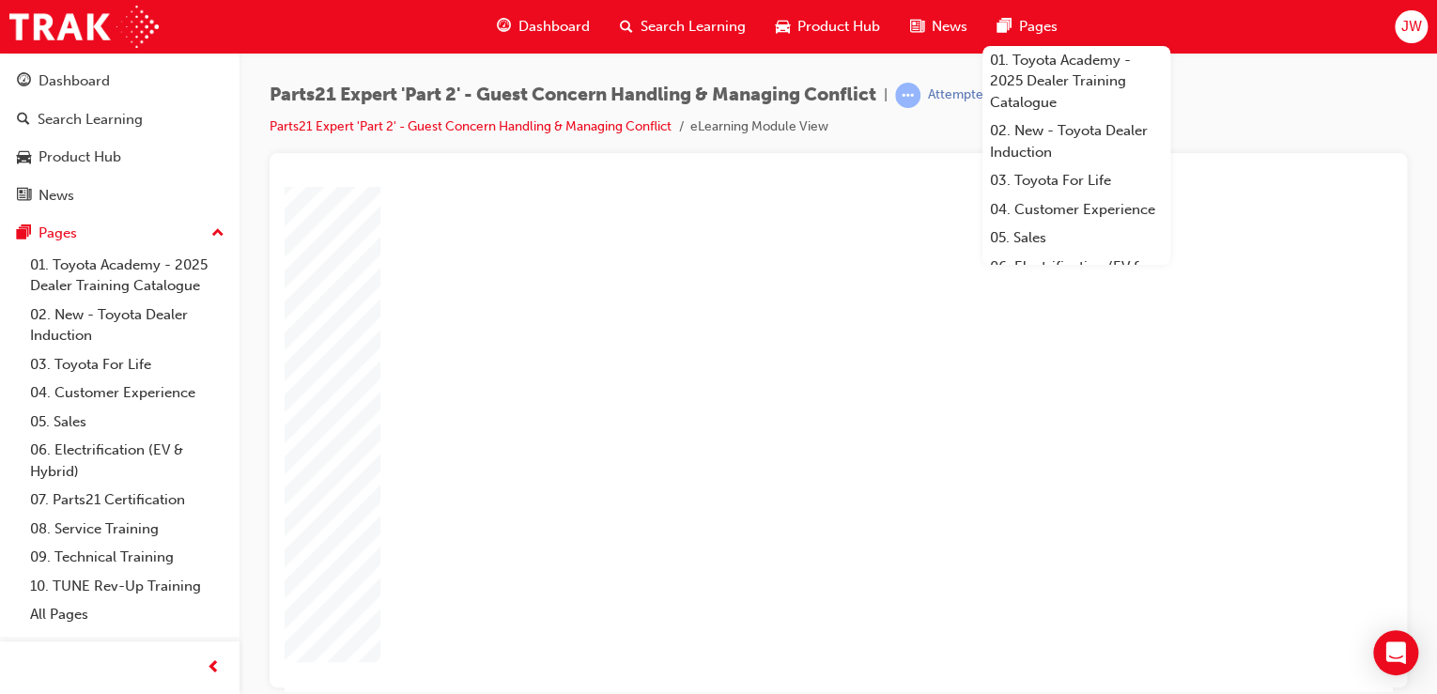
type input "6"
type input "67"
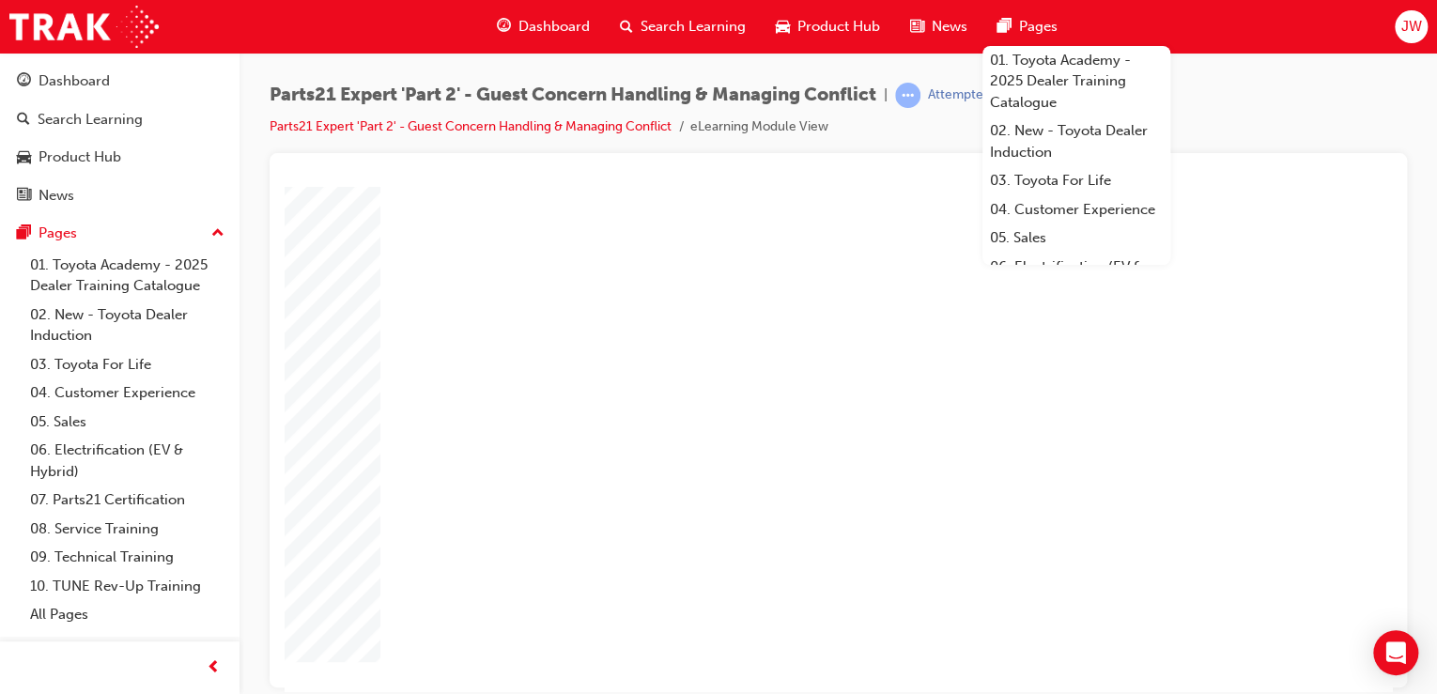
type input "67"
type input "4"
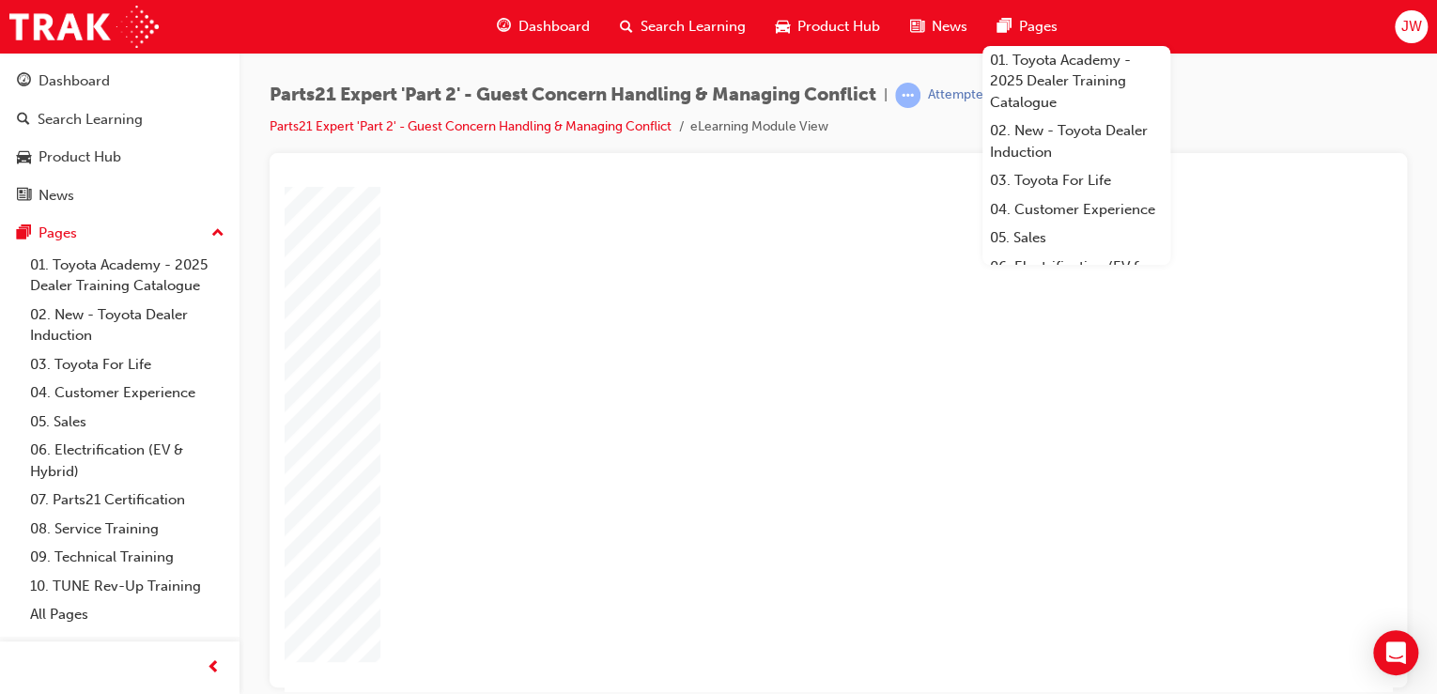
type input "1"
type input "16"
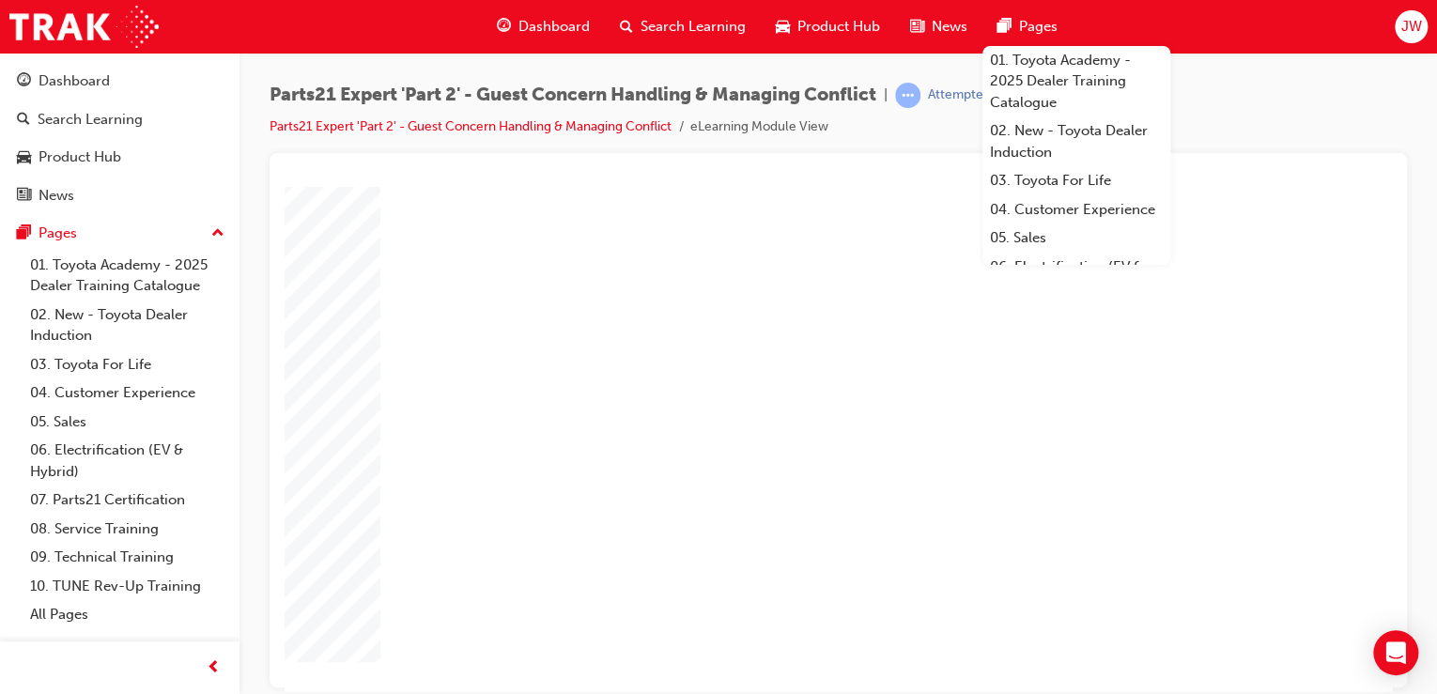
type input "2"
type input "25"
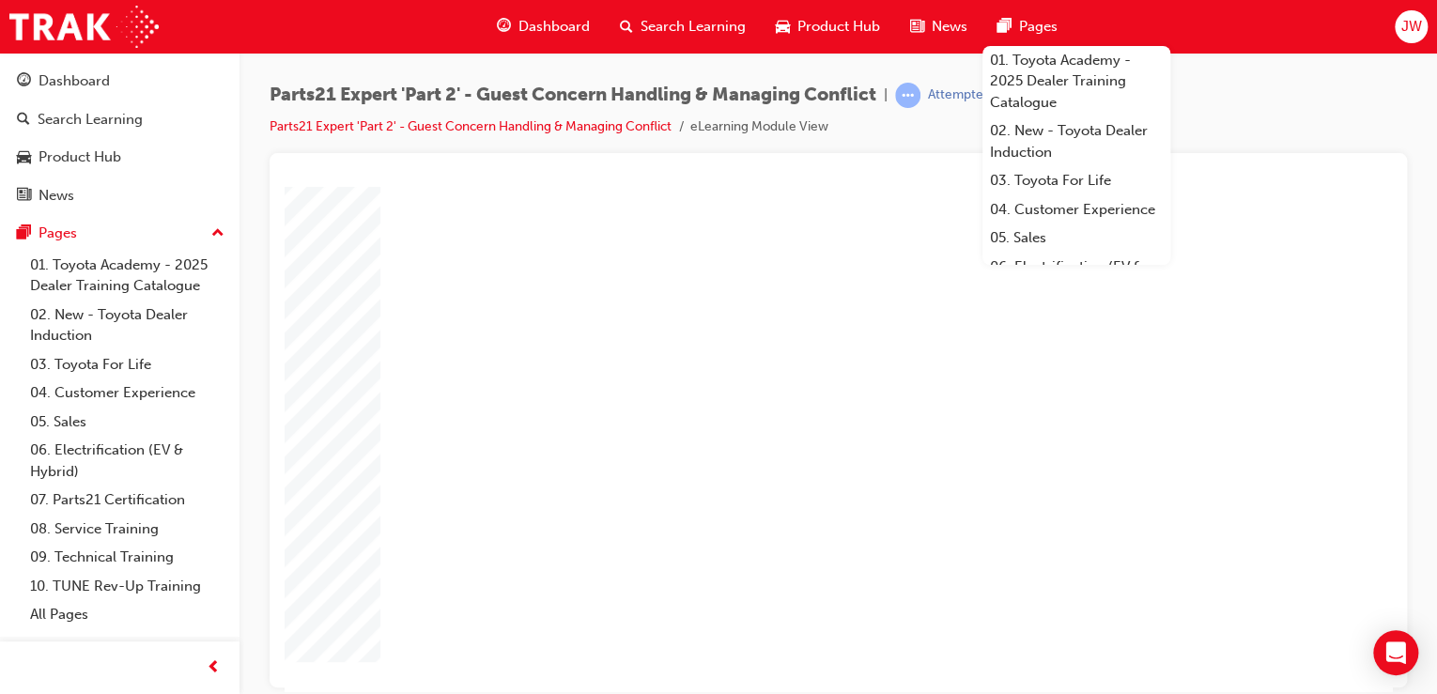
type input "16"
type input "4"
type input "12"
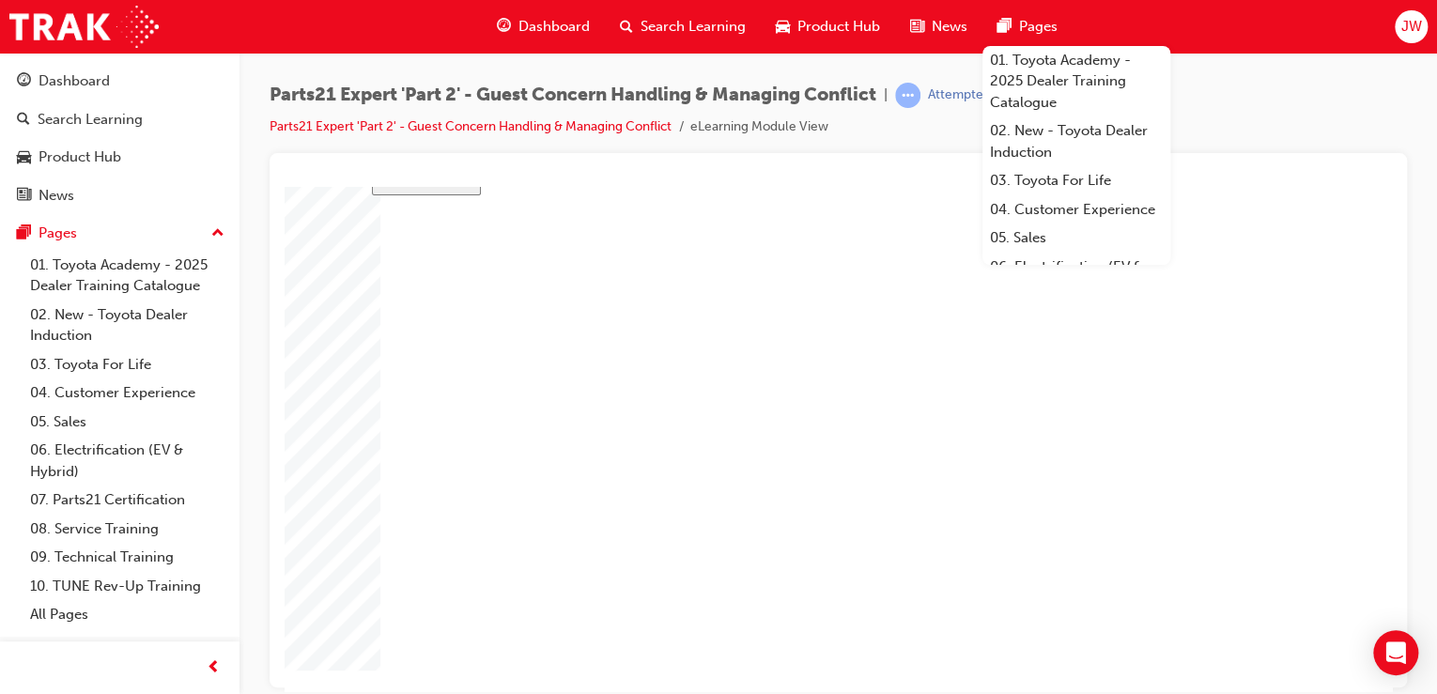
type input "4"
type input "5"
type input "80"
type input "4"
type input "6"
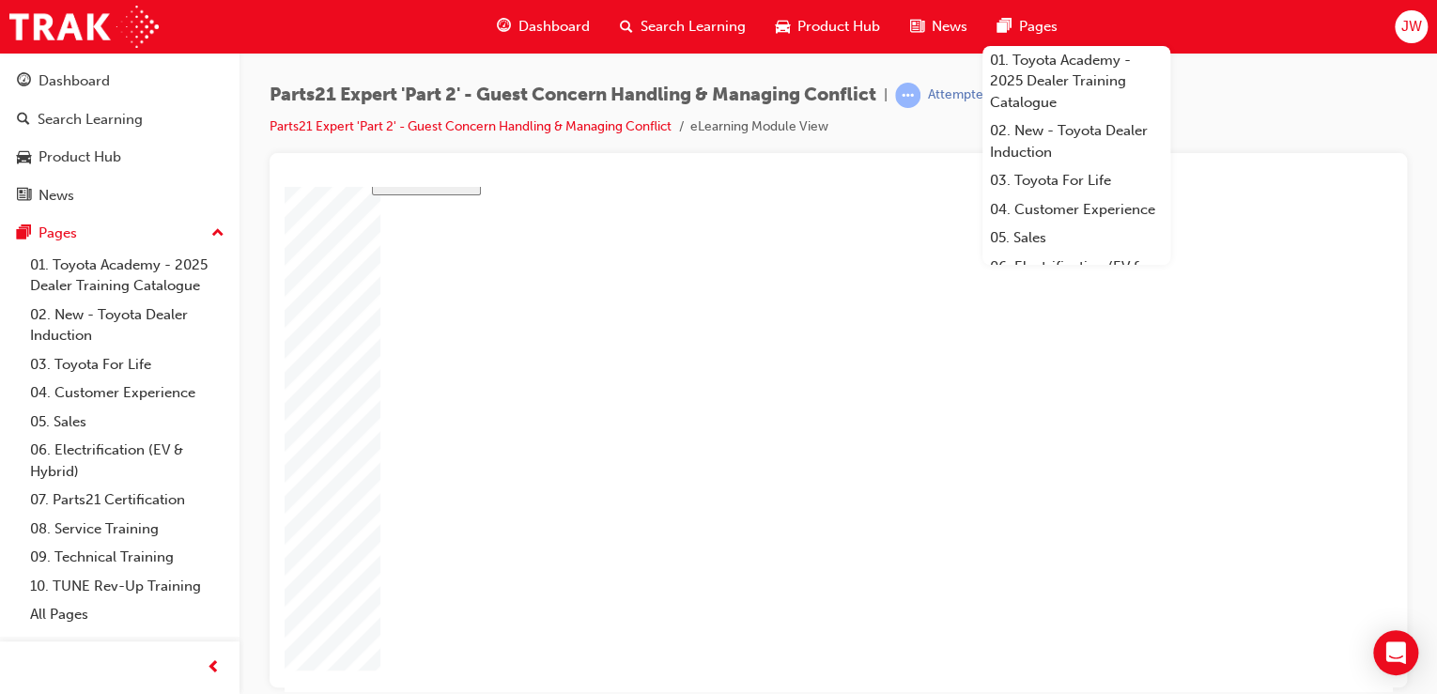
type input "67"
type input "4"
type input "16"
type input "25"
type input "16"
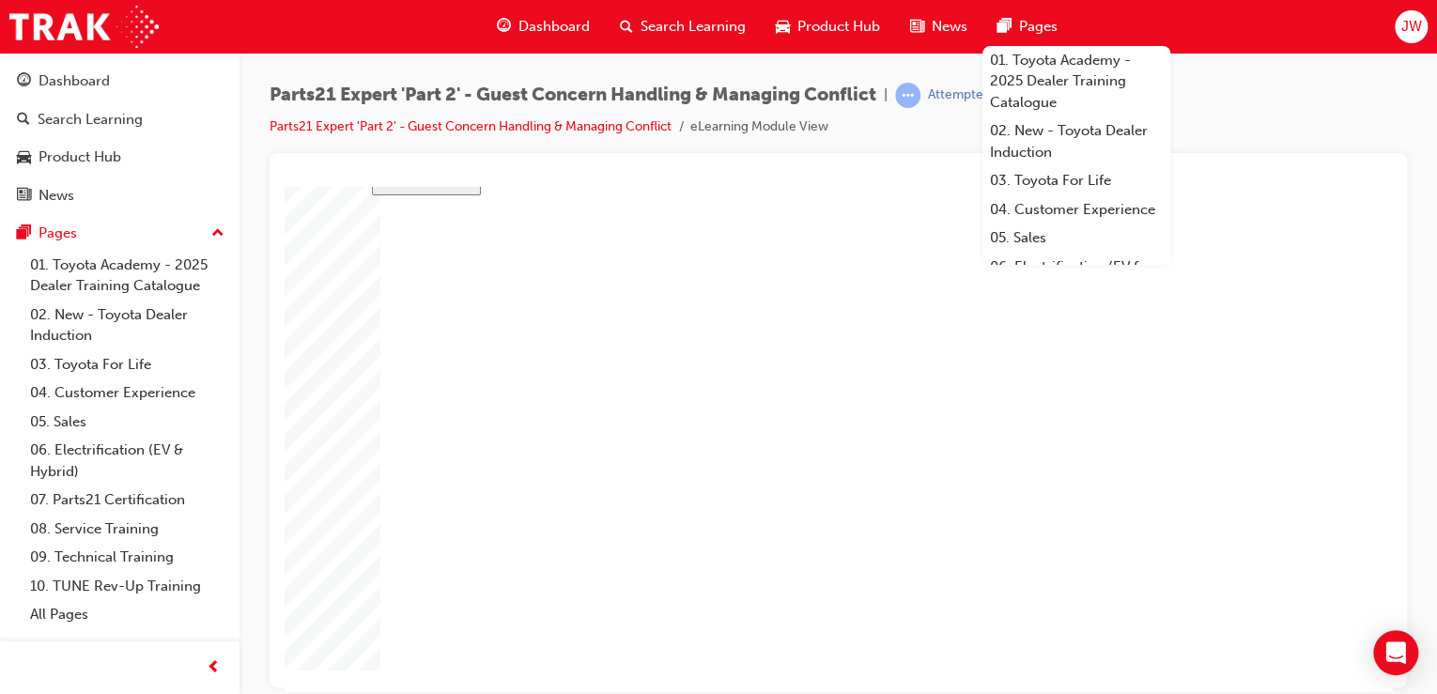
type input "4"
type input "12"
type input "4"
type input "80"
type input "4"
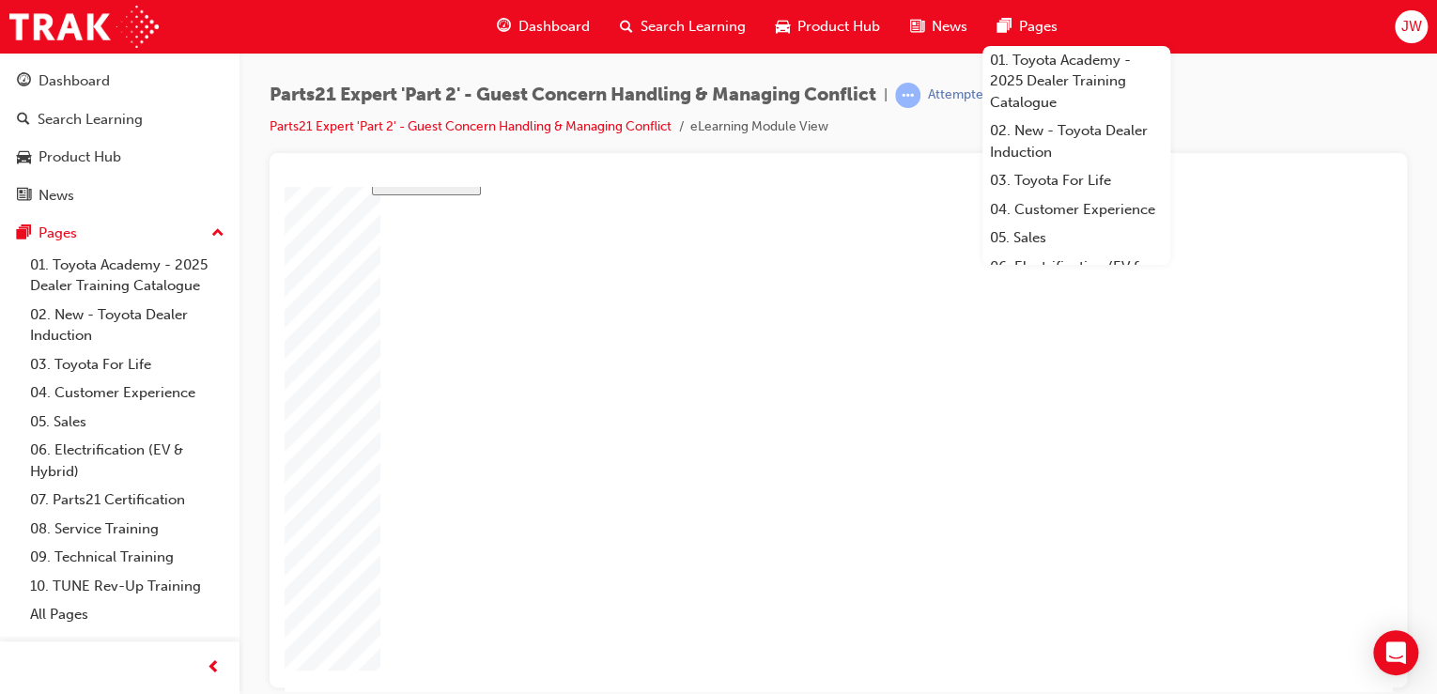
type input "6"
type input "67"
type input "4"
type input "16"
type input "25"
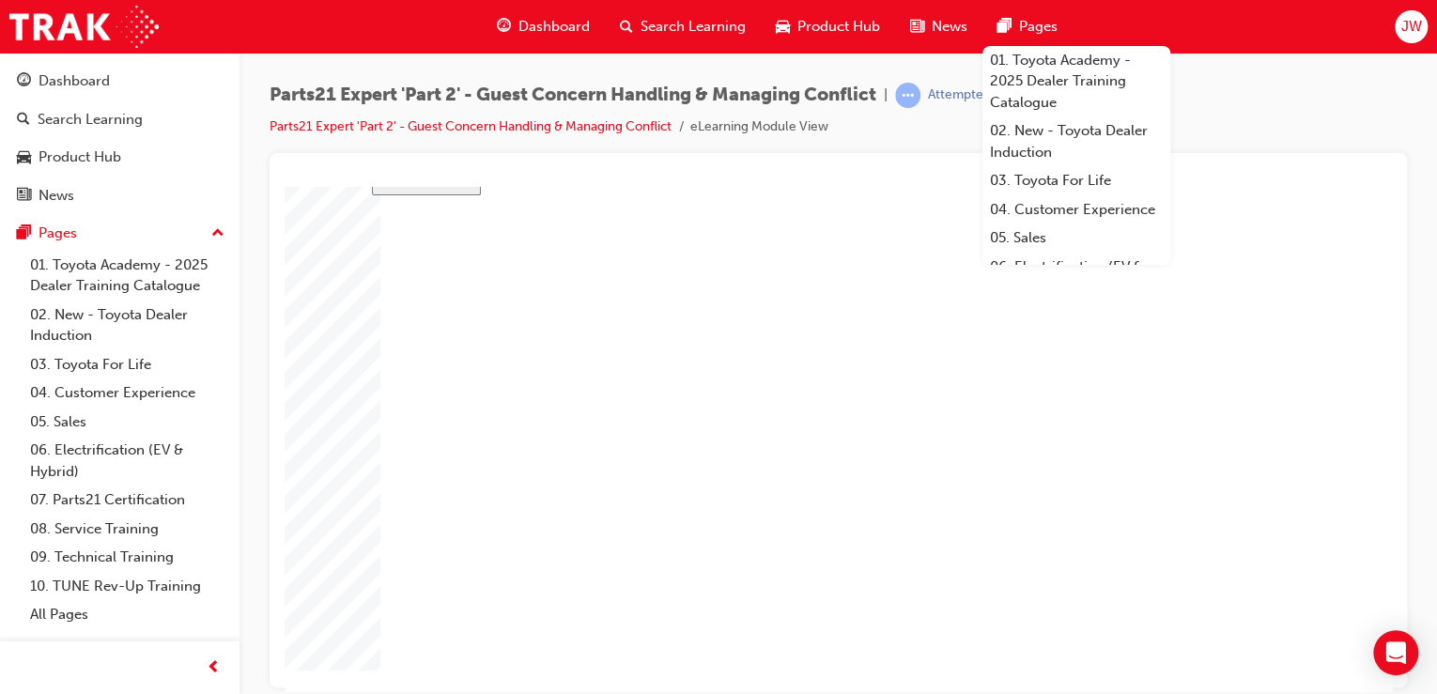
drag, startPoint x: 897, startPoint y: 558, endPoint x: 819, endPoint y: 549, distance: 78.5
type input "1"
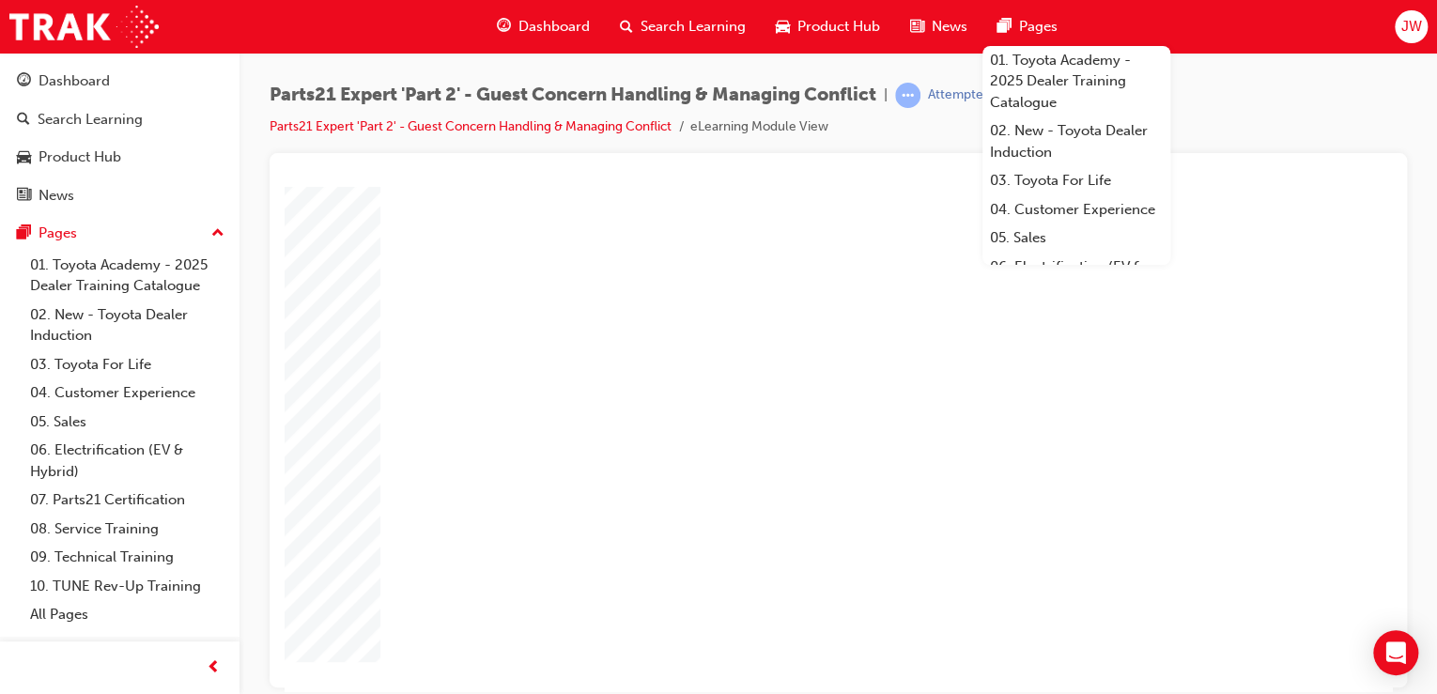
type input "5"
type input "6"
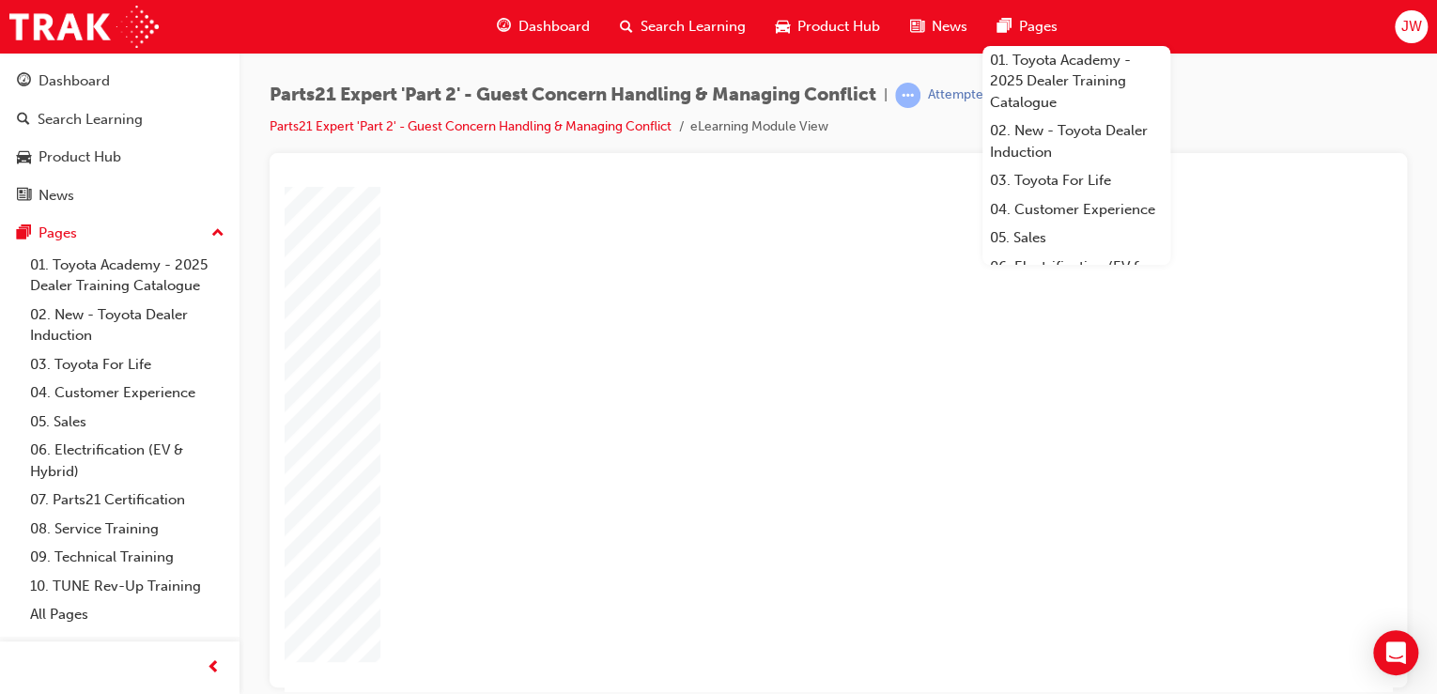
type input "67"
type input "16"
type input "4"
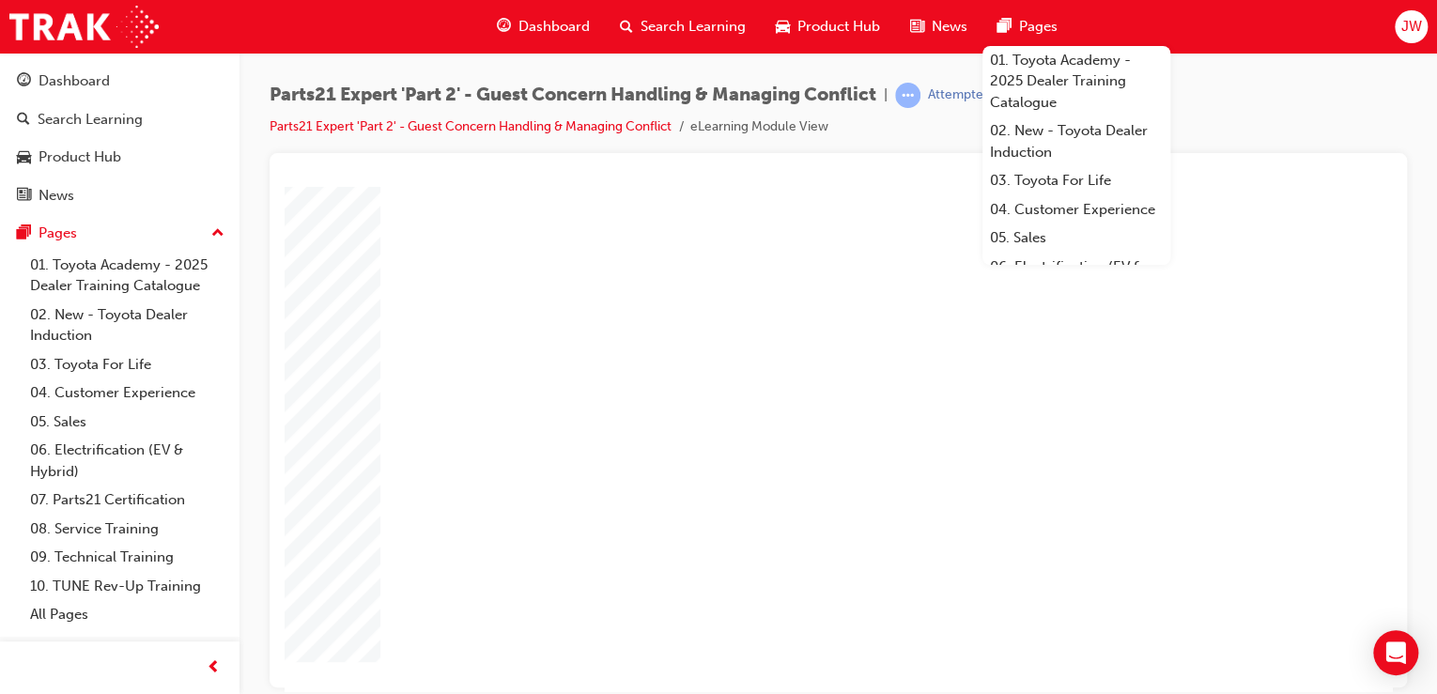
type input "12"
type input "4"
type input "80"
type input "4"
type input "6"
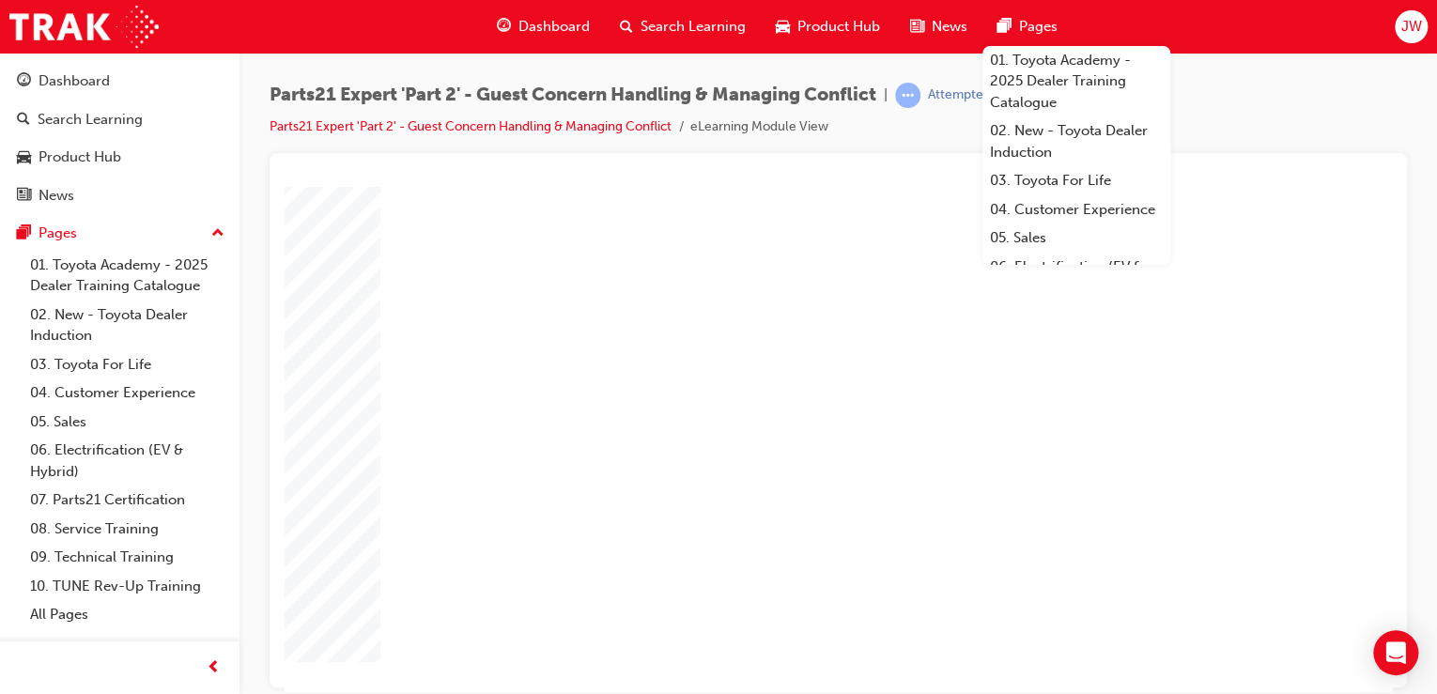
type input "67"
type input "4"
type input "5"
type input "67"
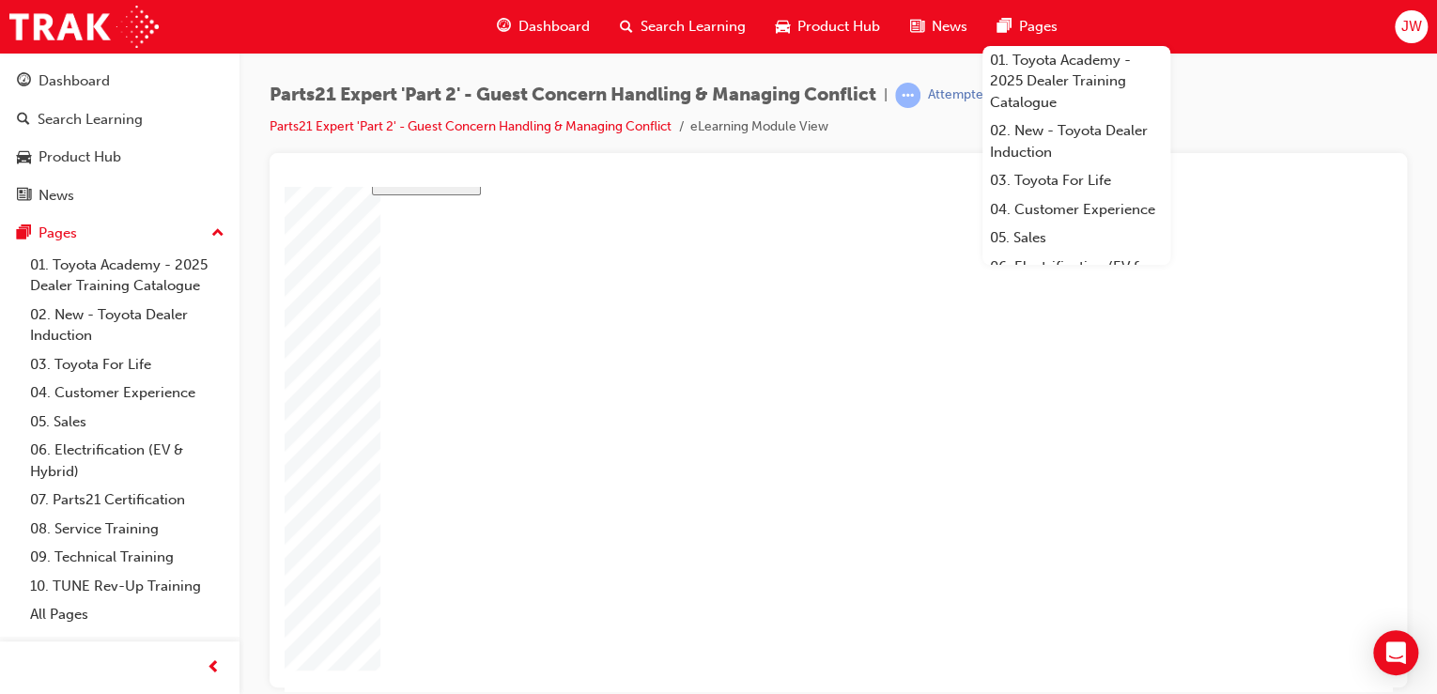
type input "16"
type input "4"
type input "12"
type input "4"
type input "80"
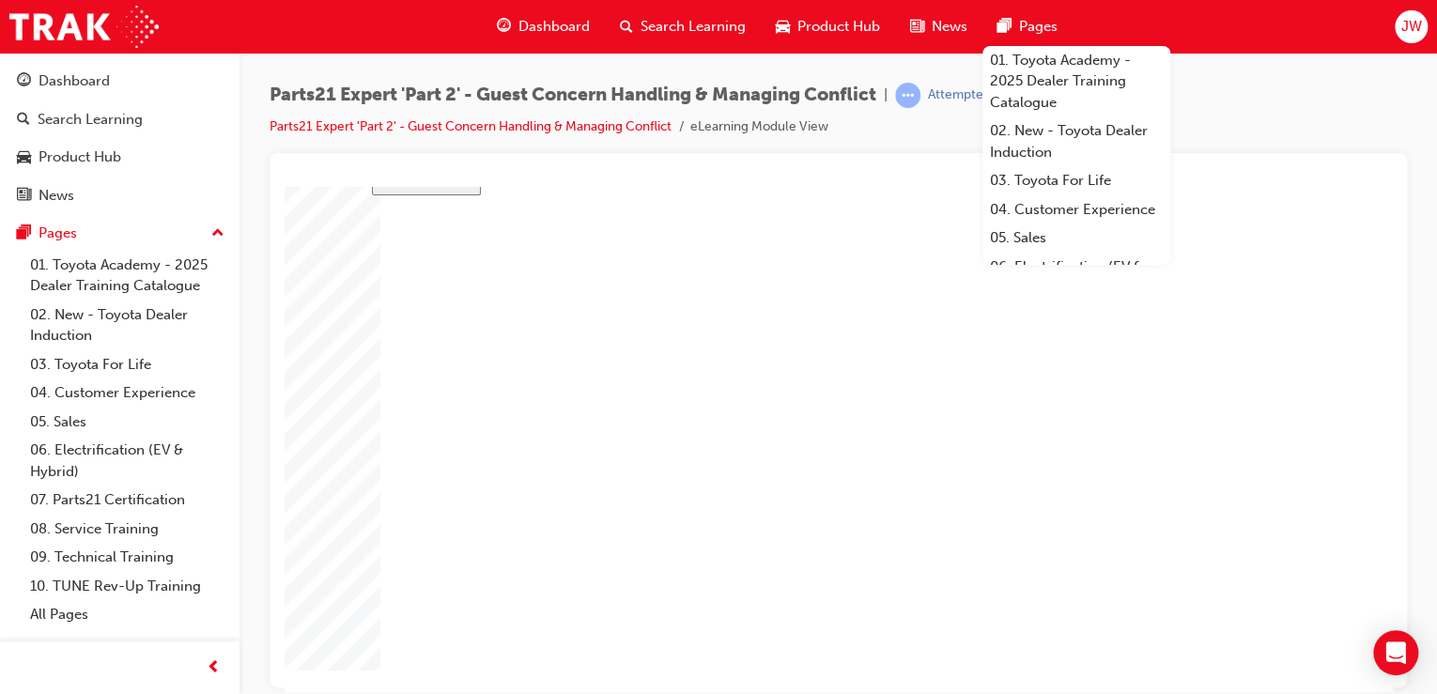
type input "4"
type input "6"
type input "67"
drag, startPoint x: 894, startPoint y: 565, endPoint x: 853, endPoint y: 565, distance: 41.3
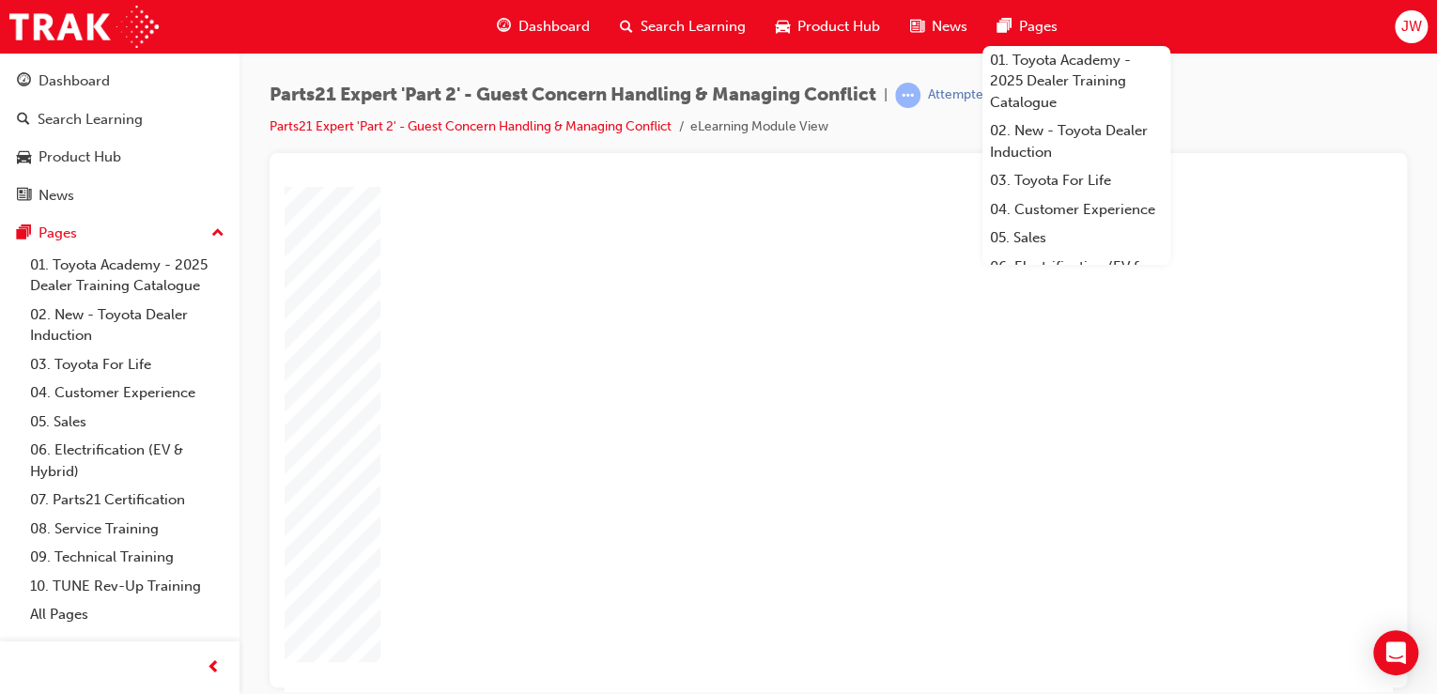
scroll to position [0, 2]
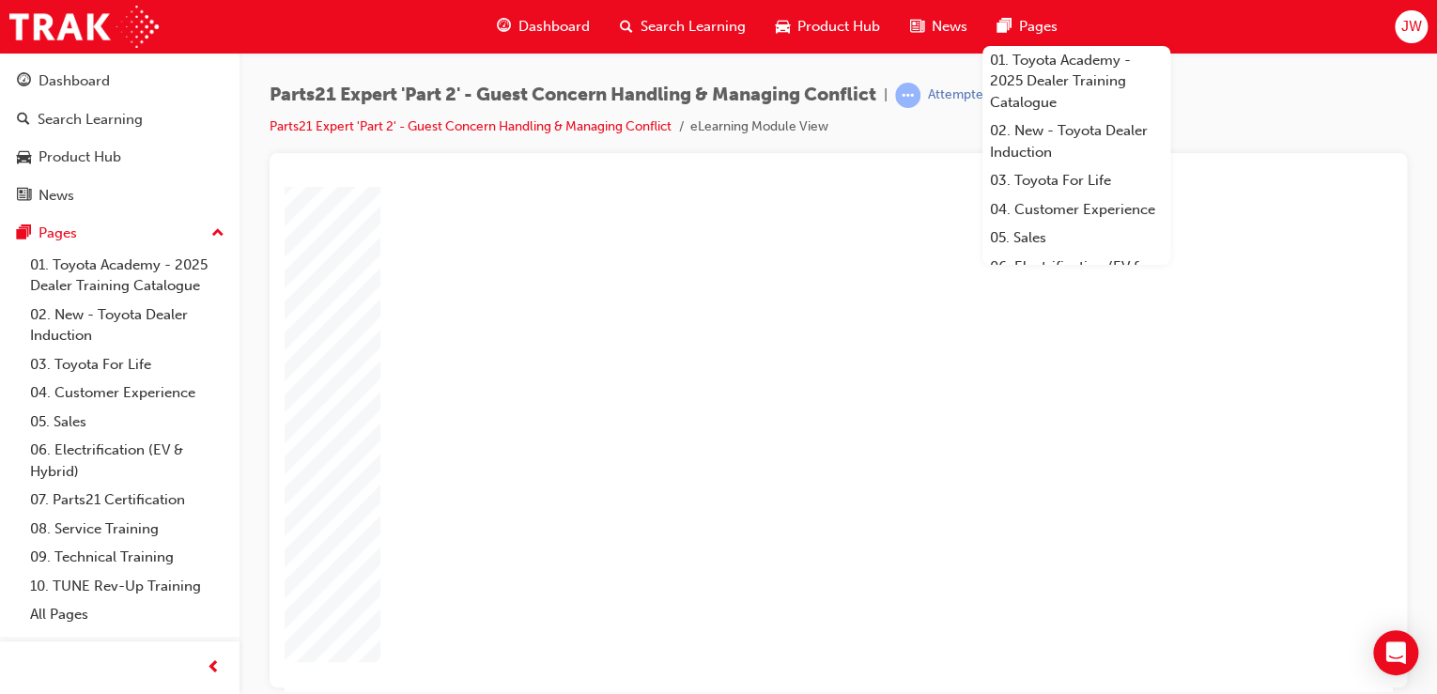
drag, startPoint x: 934, startPoint y: 573, endPoint x: 1053, endPoint y: 582, distance: 119.7
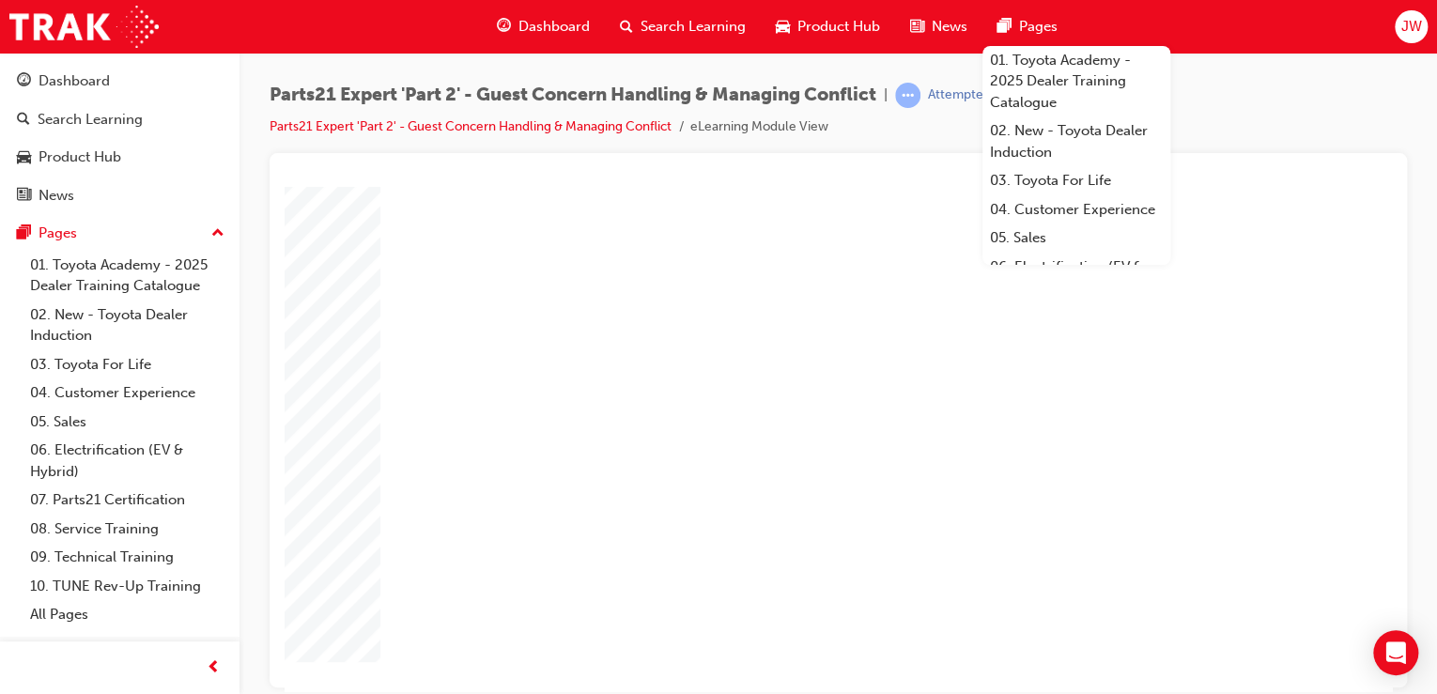
drag, startPoint x: 933, startPoint y: 576, endPoint x: 951, endPoint y: 574, distance: 17.9
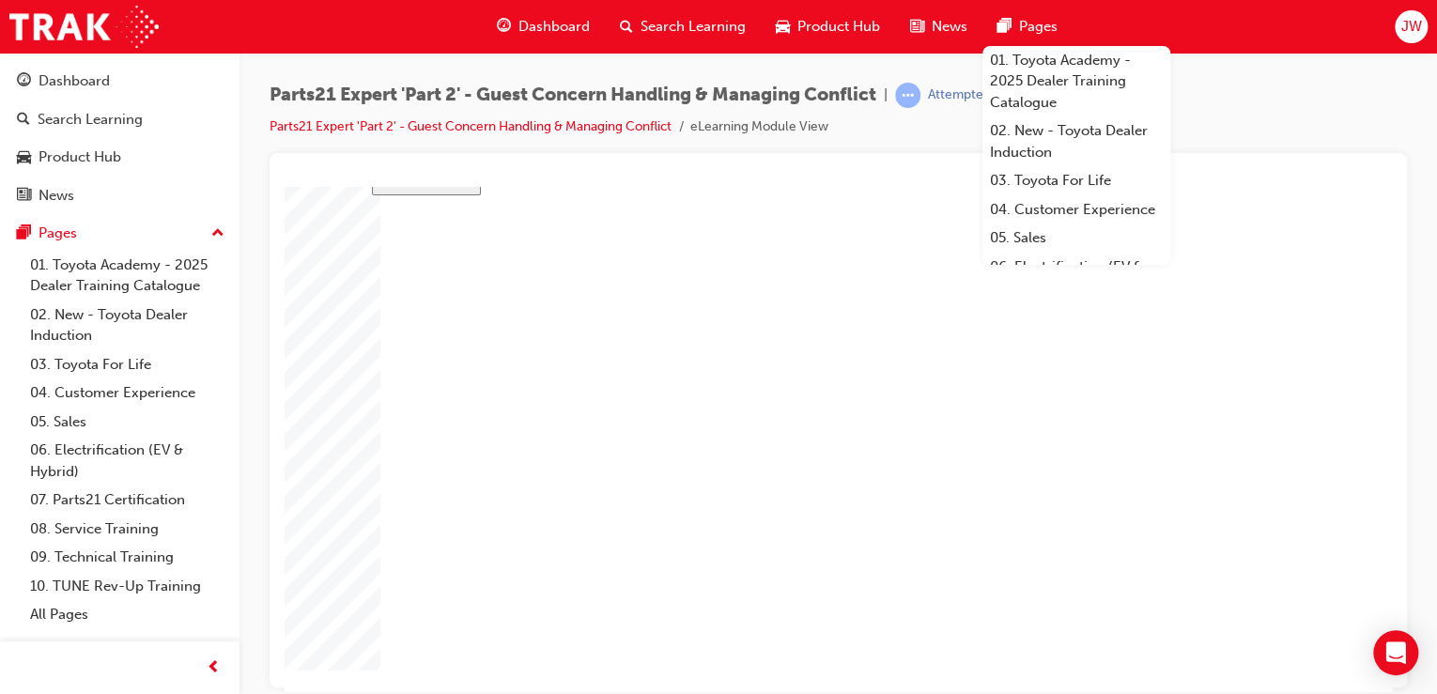
drag, startPoint x: 1161, startPoint y: 596, endPoint x: 1198, endPoint y: 623, distance: 45.1
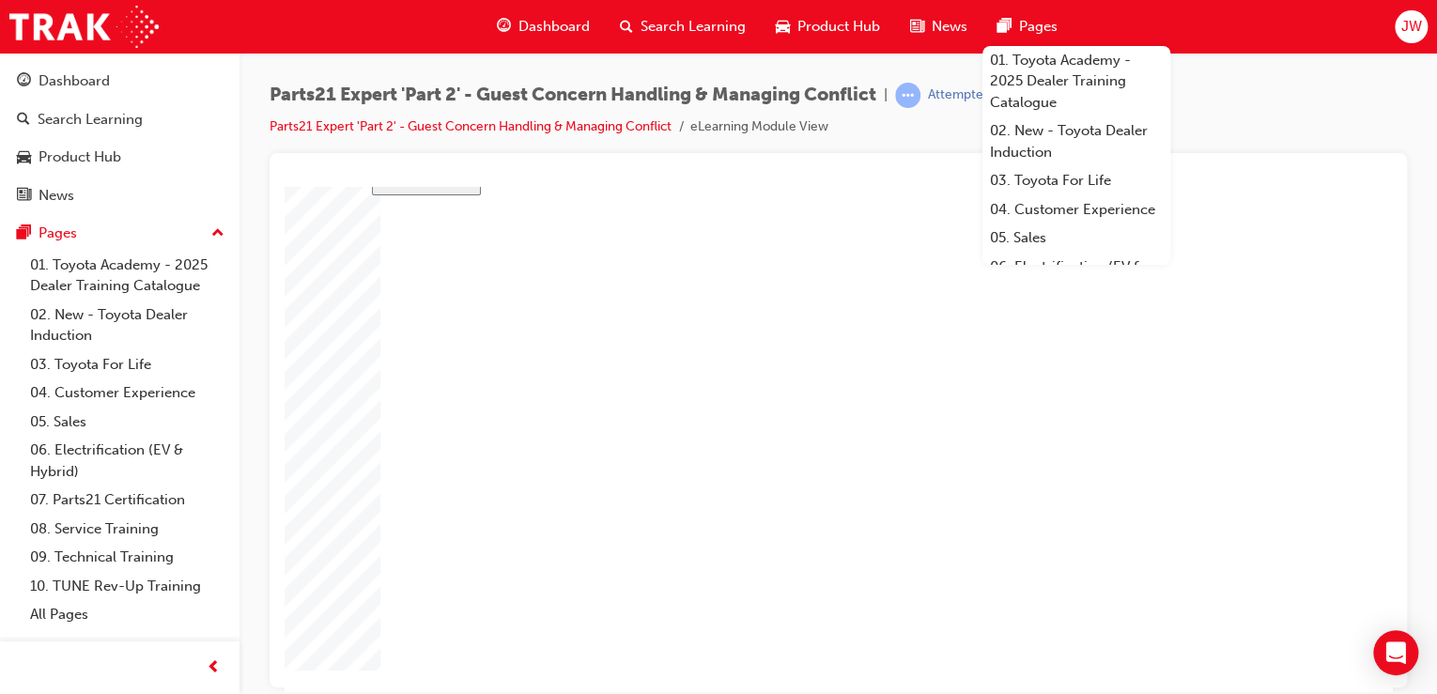
click at [361, 514] on body "slide: Parts 21 Group 1 Rectangular Callout 1 Oval 1 MENU Rectangle 6 HELP Rect…" at bounding box center [839, 336] width 1108 height 504
click at [1359, 448] on body "slide: Parts 21 Group 1 Rectangular Callout 1 Oval 1 MENU Rectangle 6 HELP Rect…" at bounding box center [839, 336] width 1108 height 504
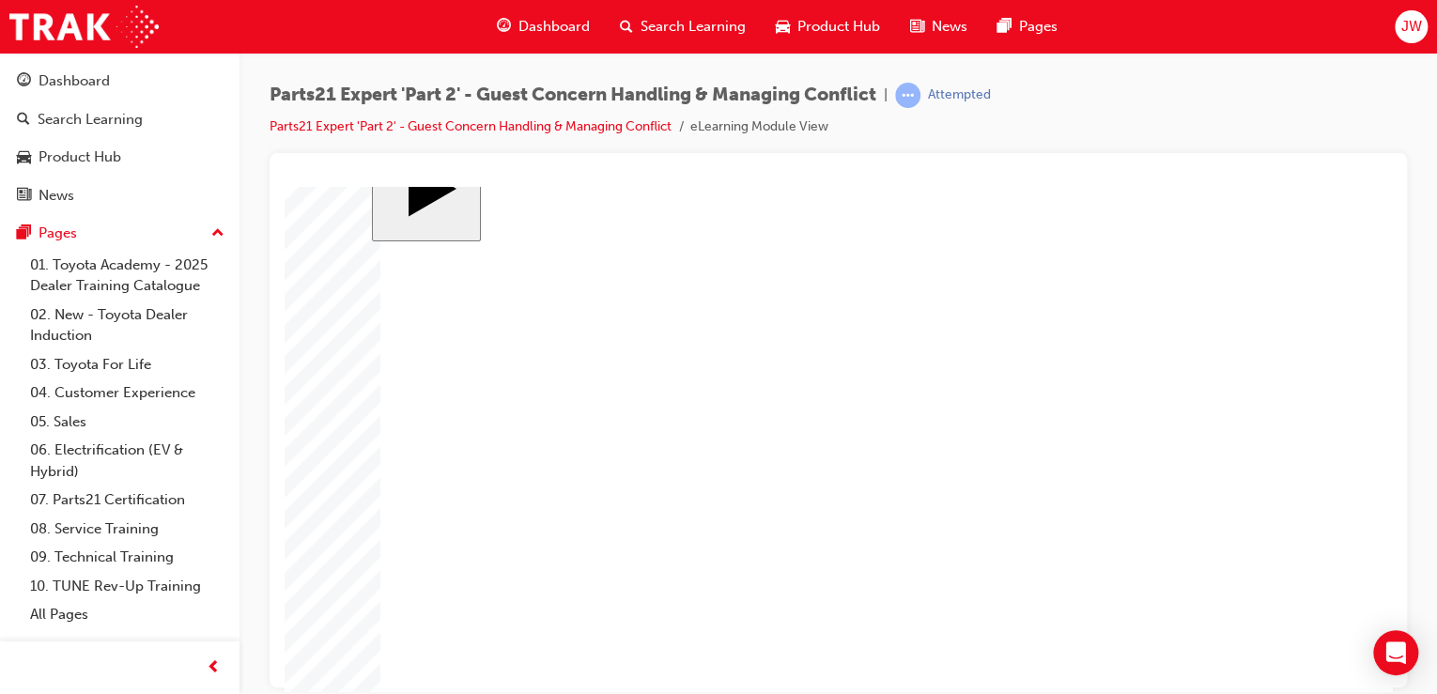
scroll to position [75, 0]
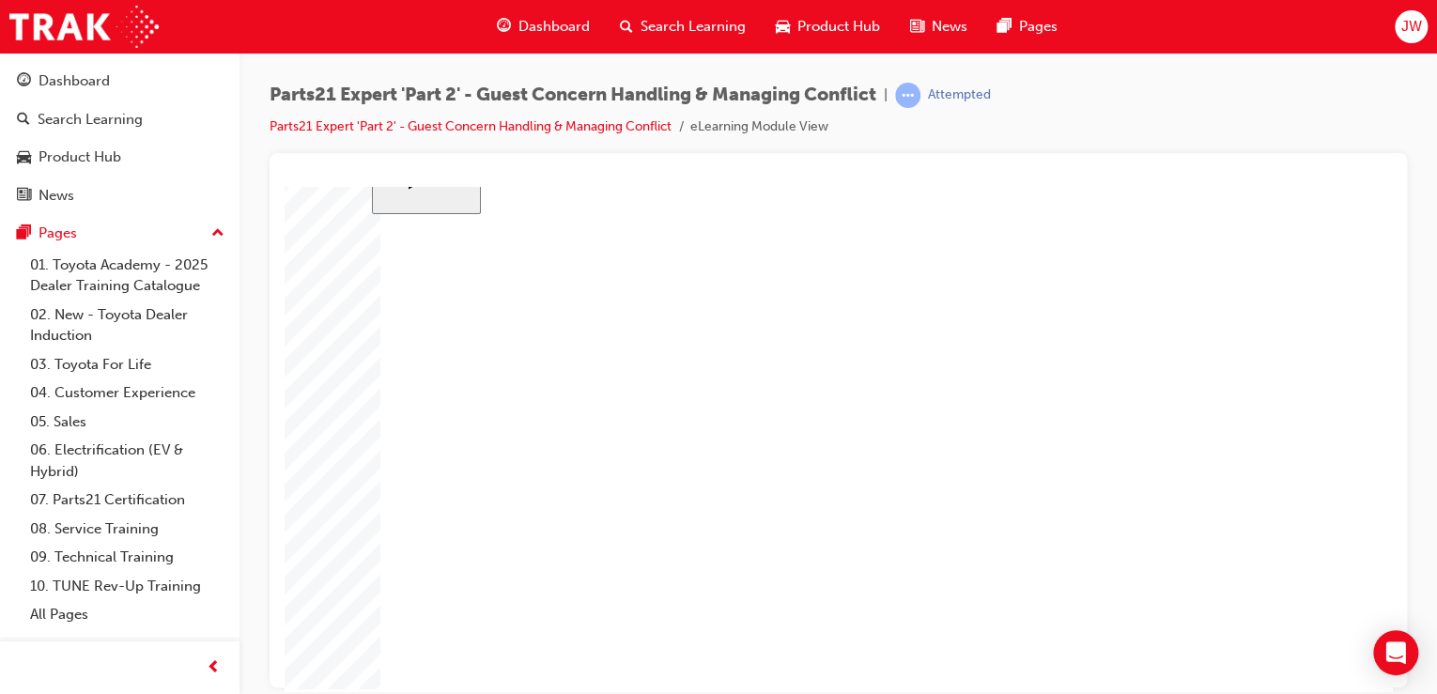
drag, startPoint x: 939, startPoint y: 512, endPoint x: 812, endPoint y: 512, distance: 127.8
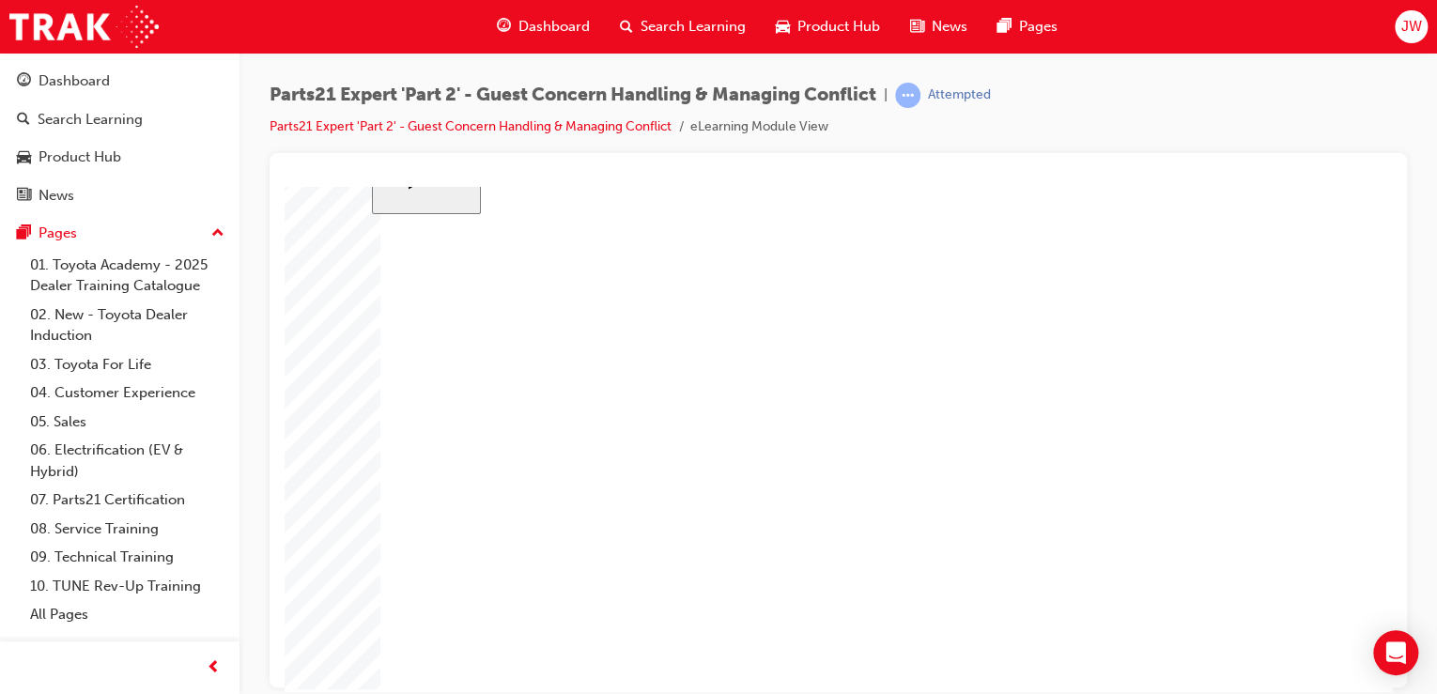
drag, startPoint x: 731, startPoint y: 453, endPoint x: 767, endPoint y: 468, distance: 38.7
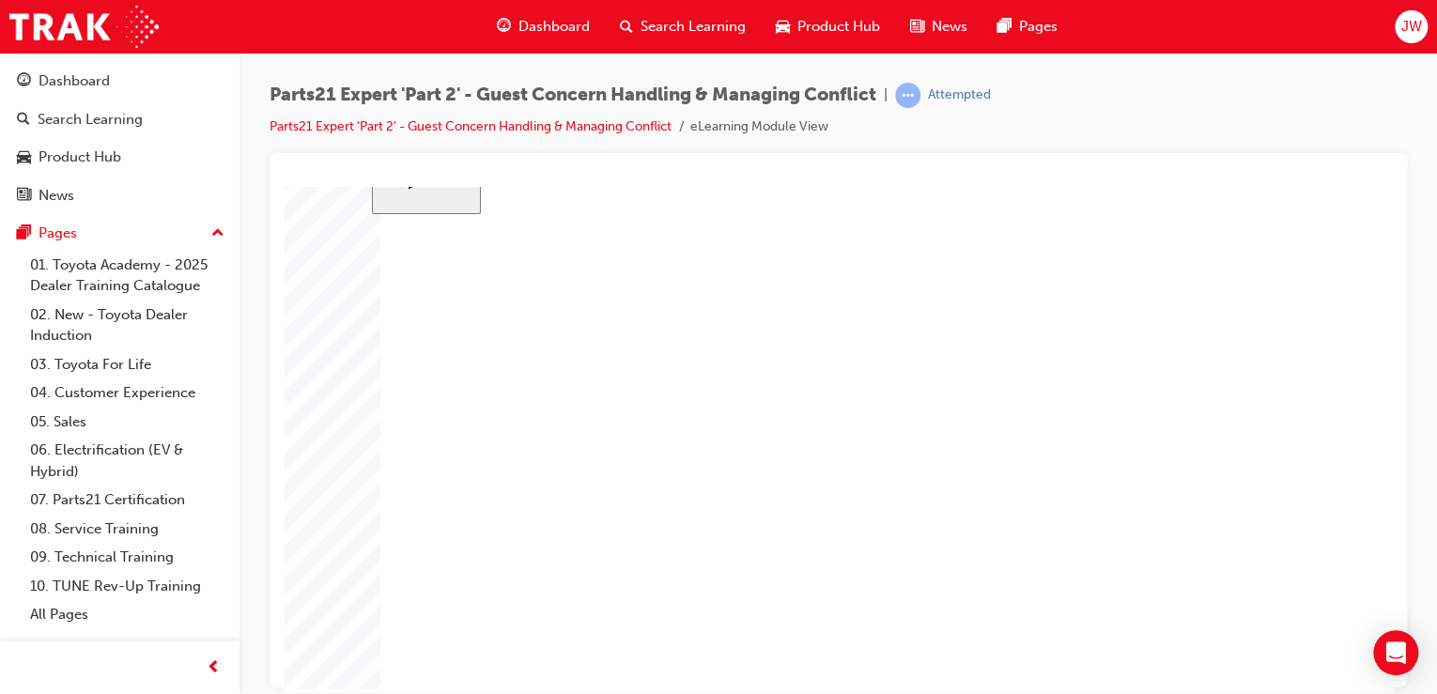
drag, startPoint x: 999, startPoint y: 541, endPoint x: 984, endPoint y: 539, distance: 15.1
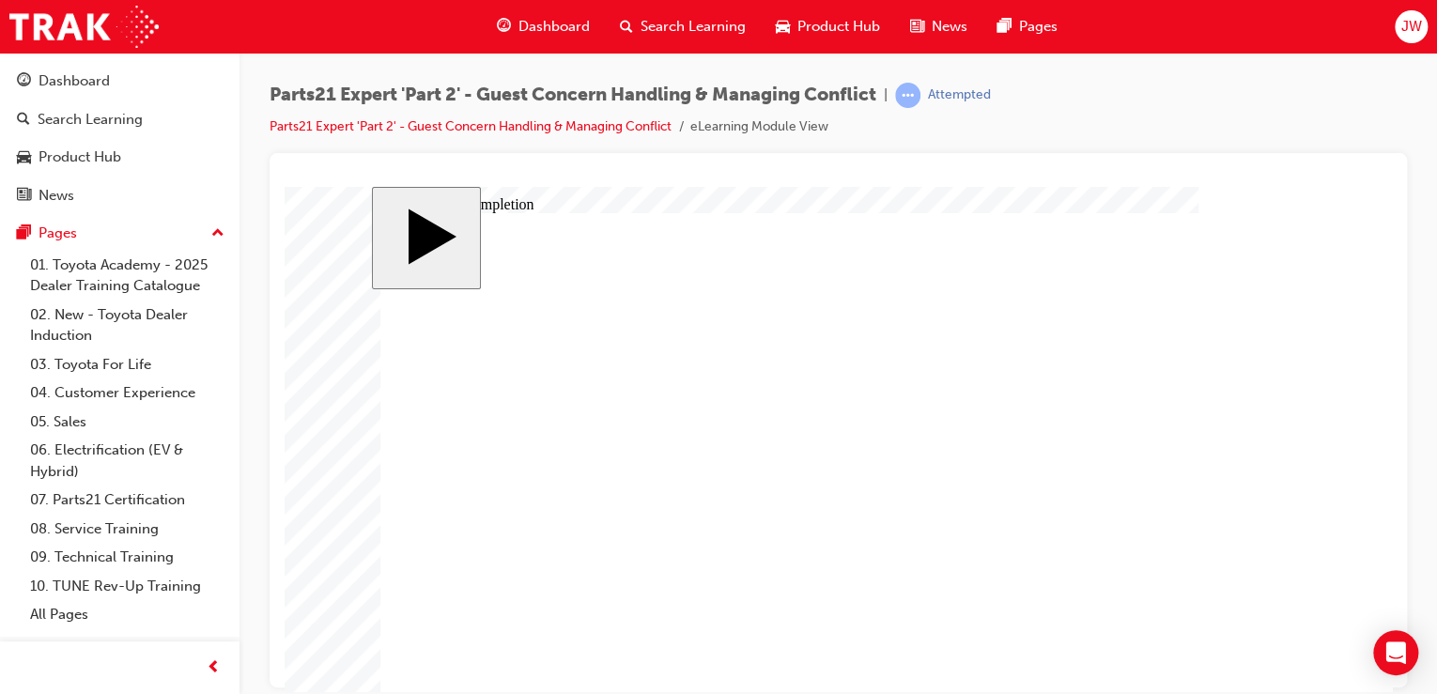
scroll to position [6, 0]
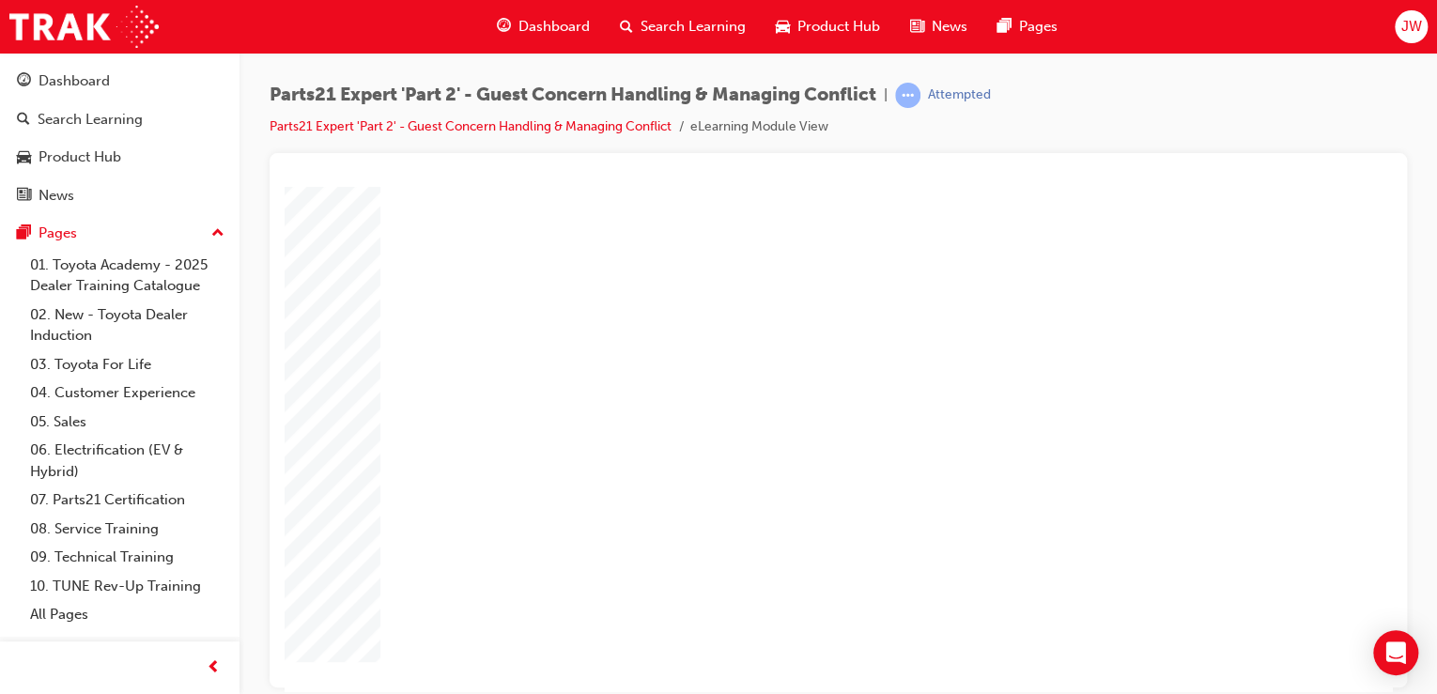
drag, startPoint x: 913, startPoint y: 517, endPoint x: 837, endPoint y: 521, distance: 76.2
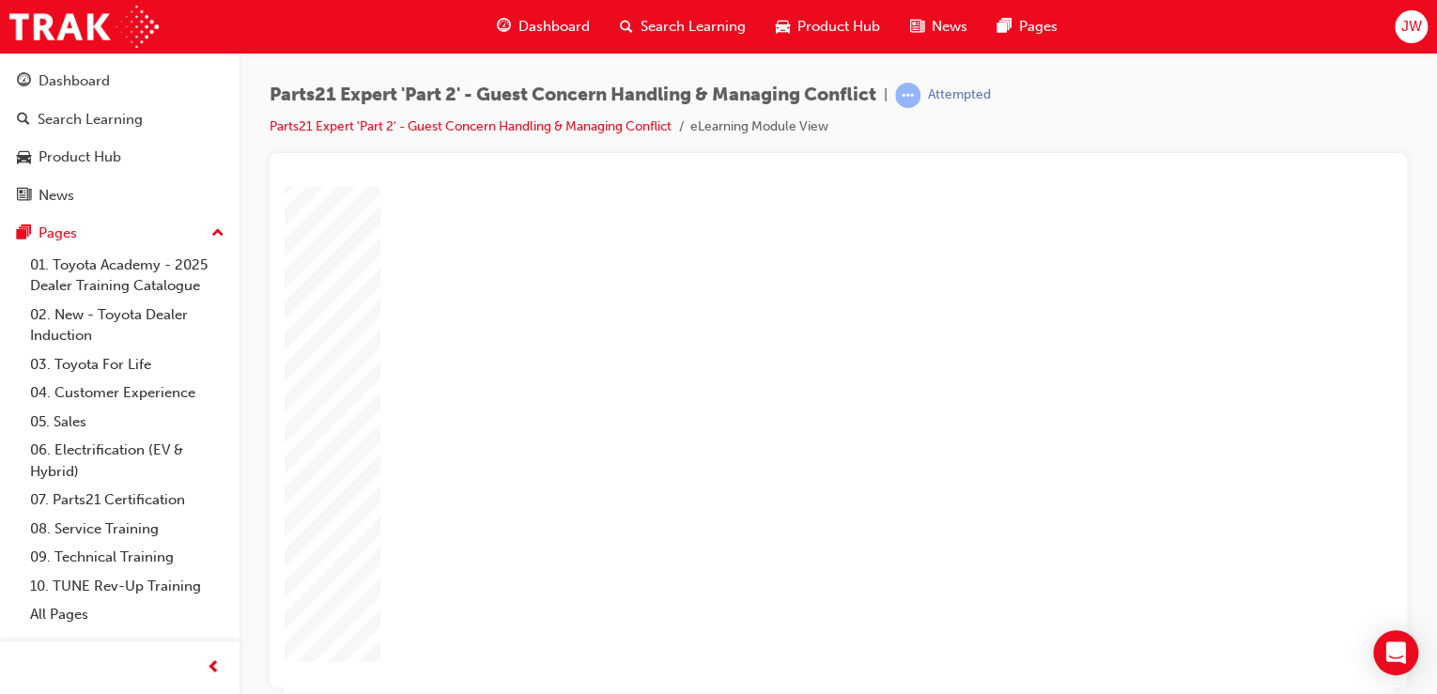
drag, startPoint x: 970, startPoint y: 472, endPoint x: 953, endPoint y: 466, distance: 17.8
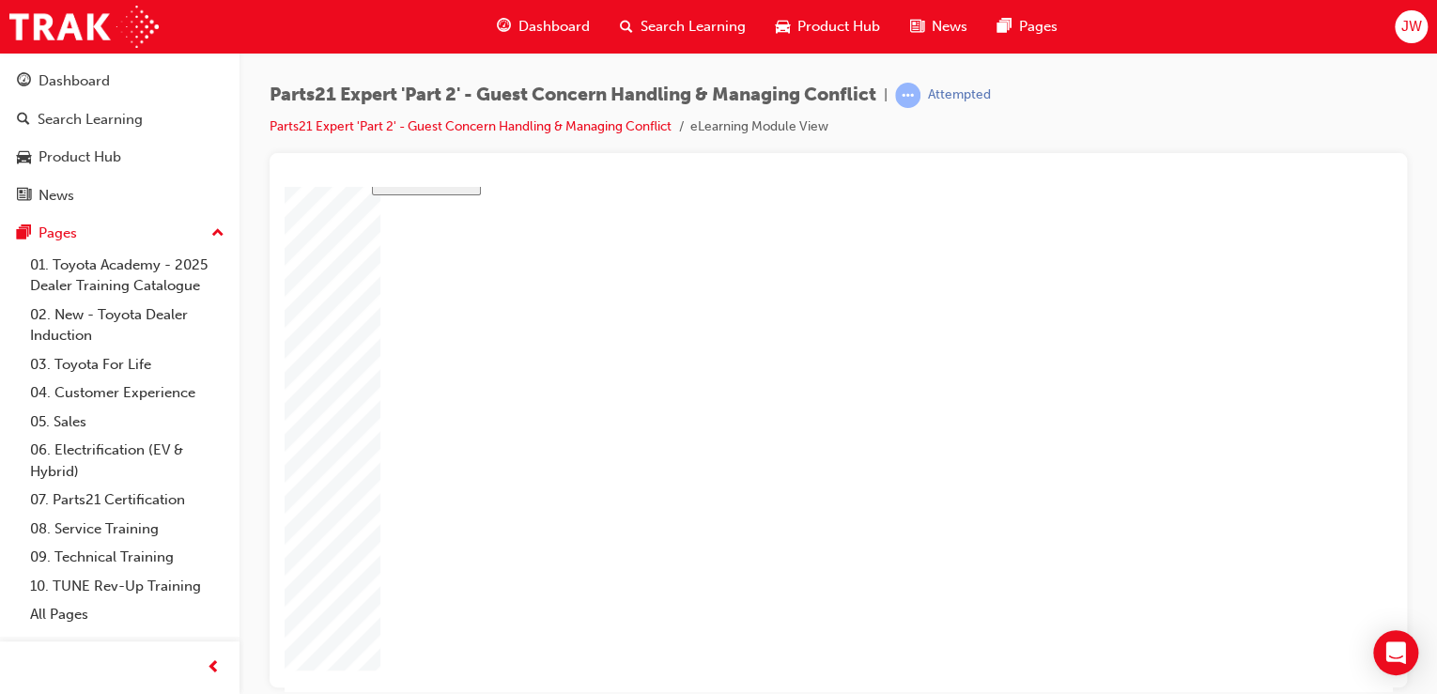
drag, startPoint x: 839, startPoint y: 364, endPoint x: 839, endPoint y: 377, distance: 12.2
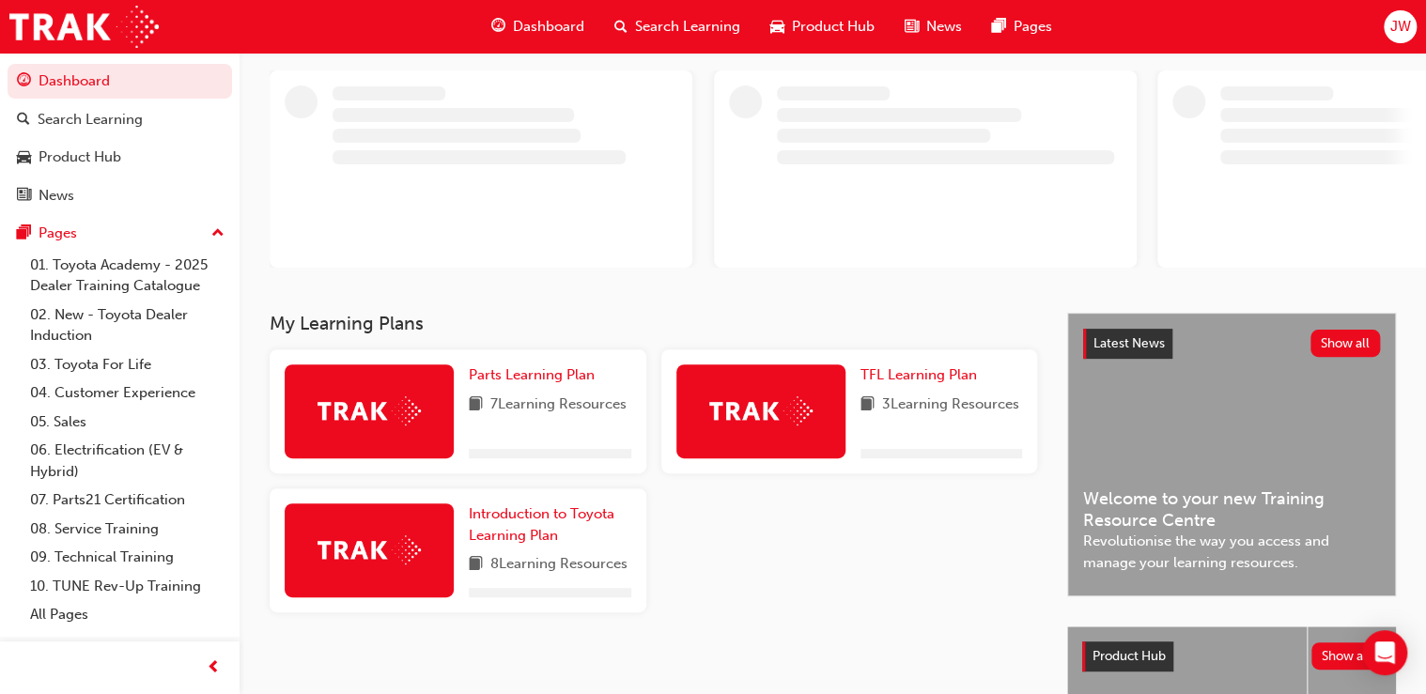
scroll to position [225, 0]
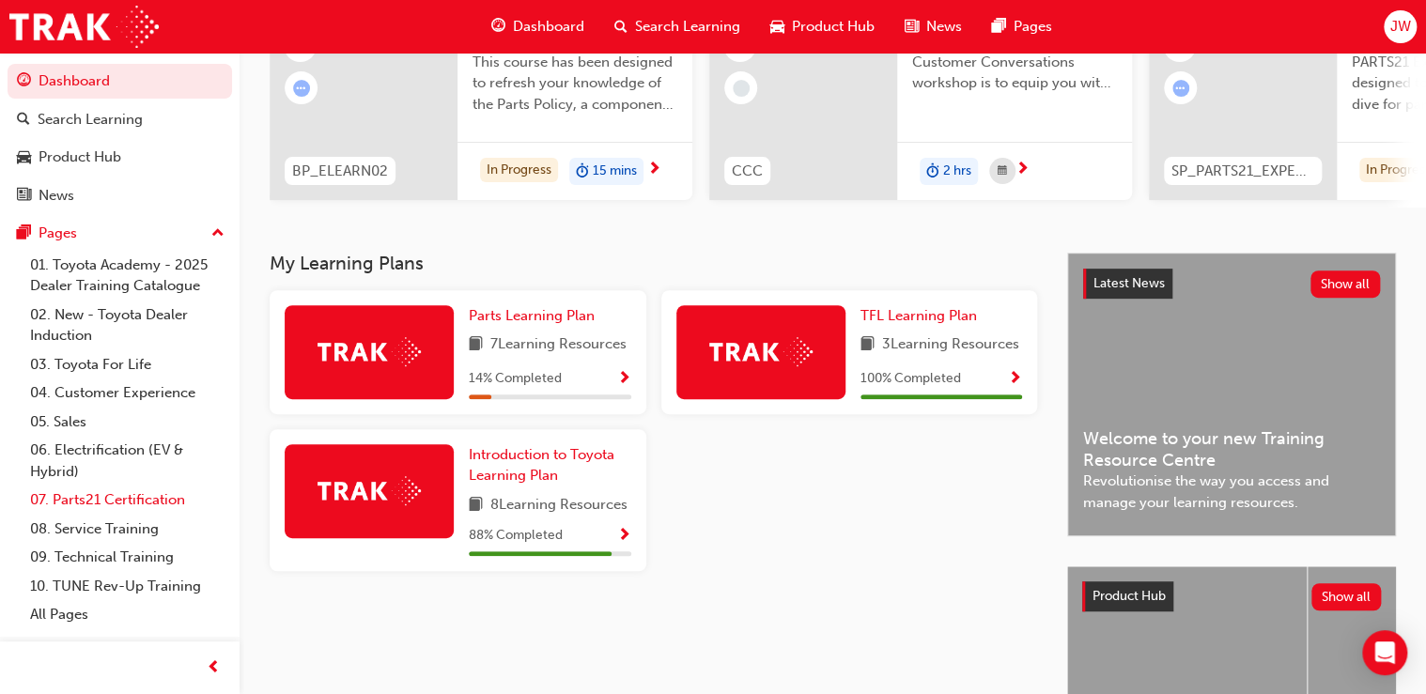
click at [82, 500] on link "07. Parts21 Certification" at bounding box center [127, 500] width 209 height 29
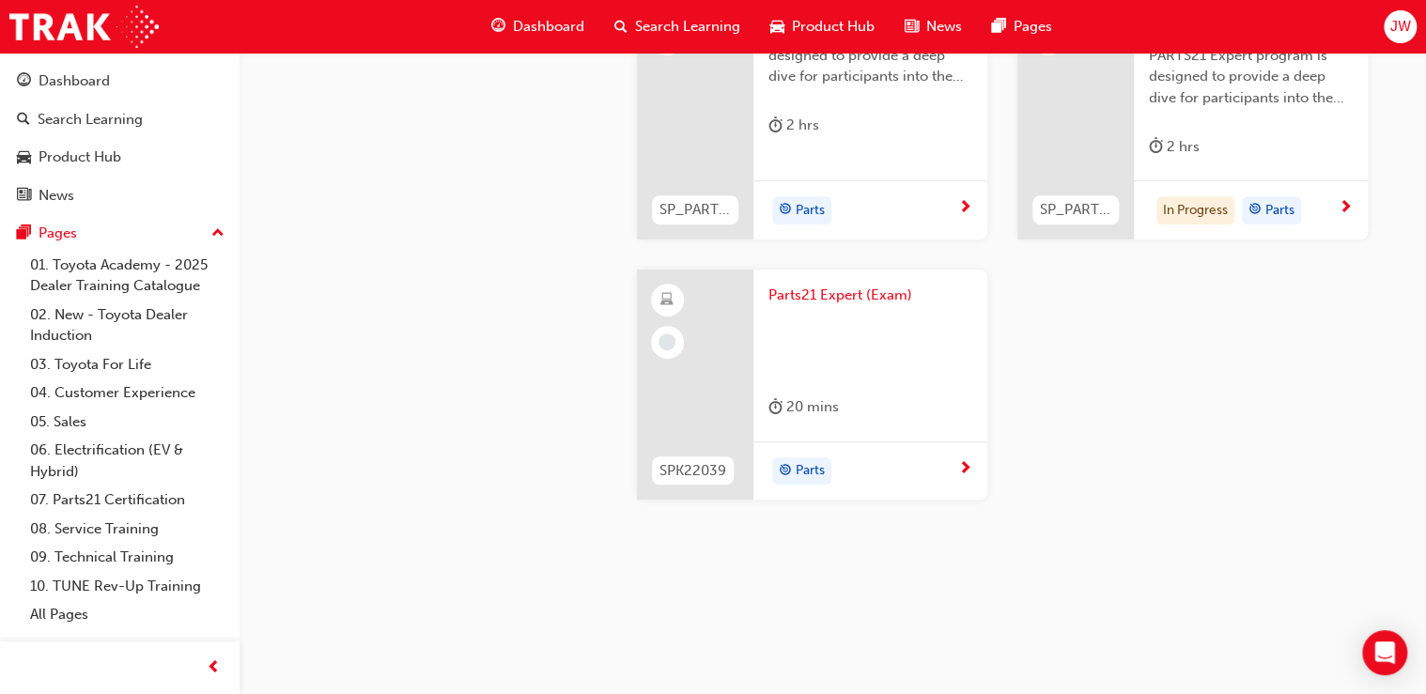
scroll to position [3906, 0]
